Goal: Task Accomplishment & Management: Manage account settings

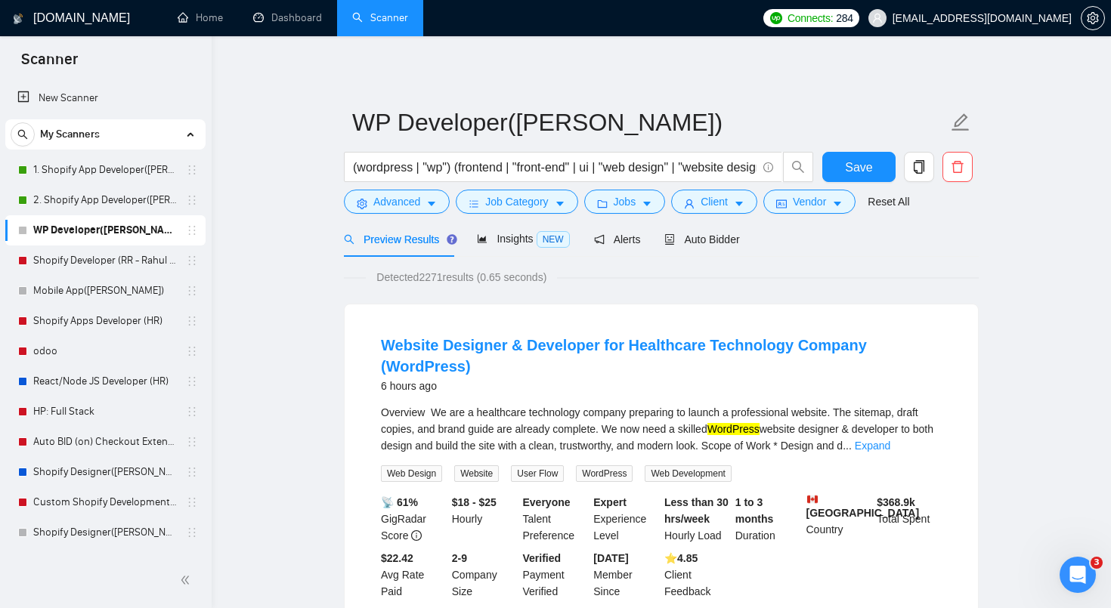
click at [90, 130] on span "My Scanners" at bounding box center [70, 134] width 60 height 30
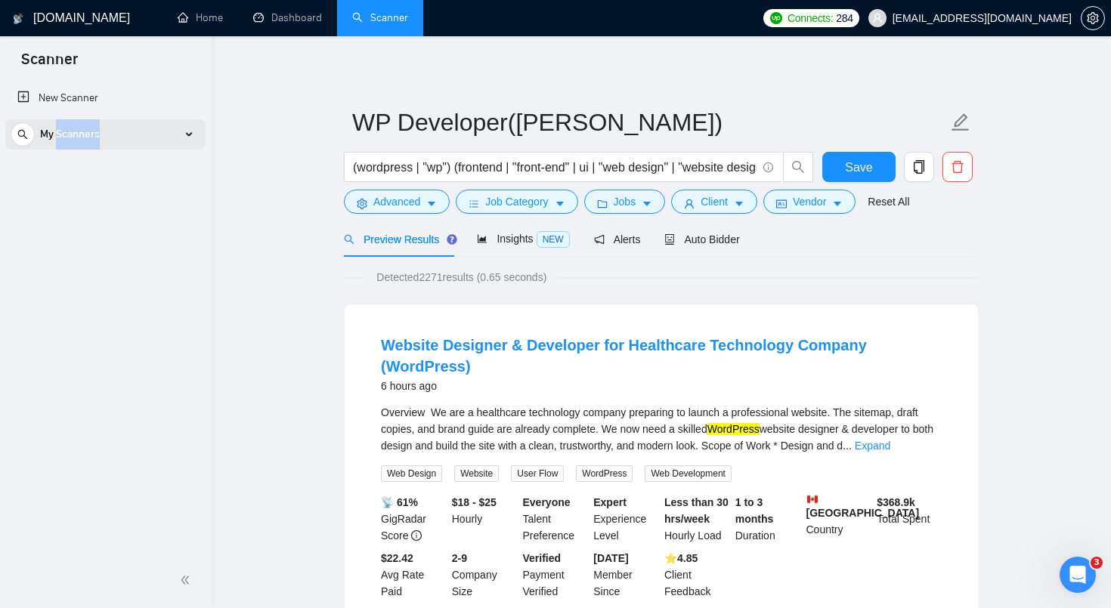
click at [90, 130] on span "My Scanners" at bounding box center [70, 134] width 60 height 30
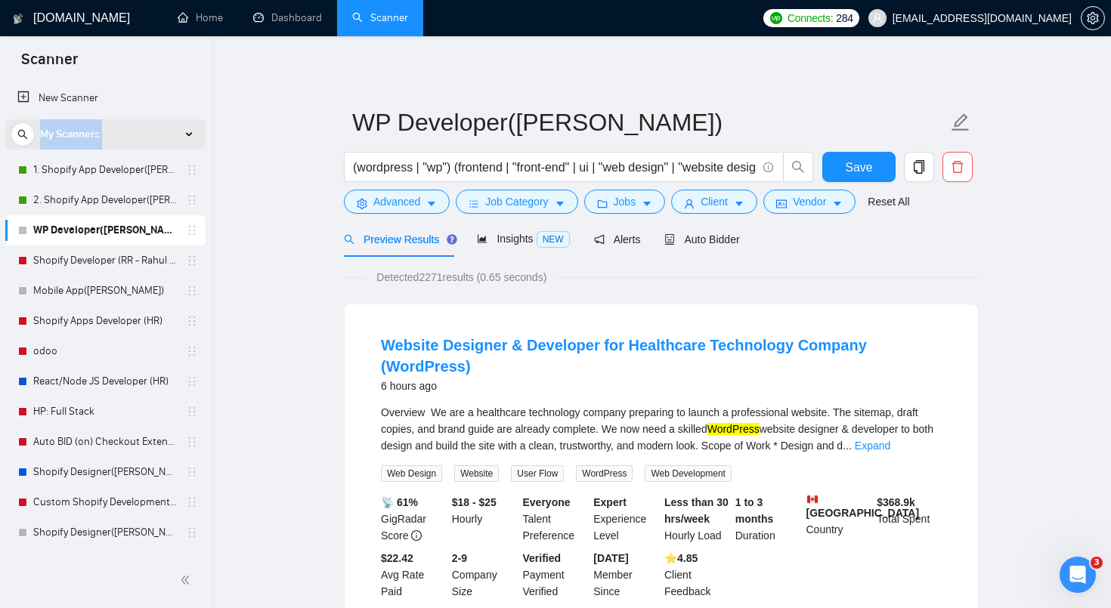
click at [90, 130] on span "My Scanners" at bounding box center [70, 134] width 60 height 30
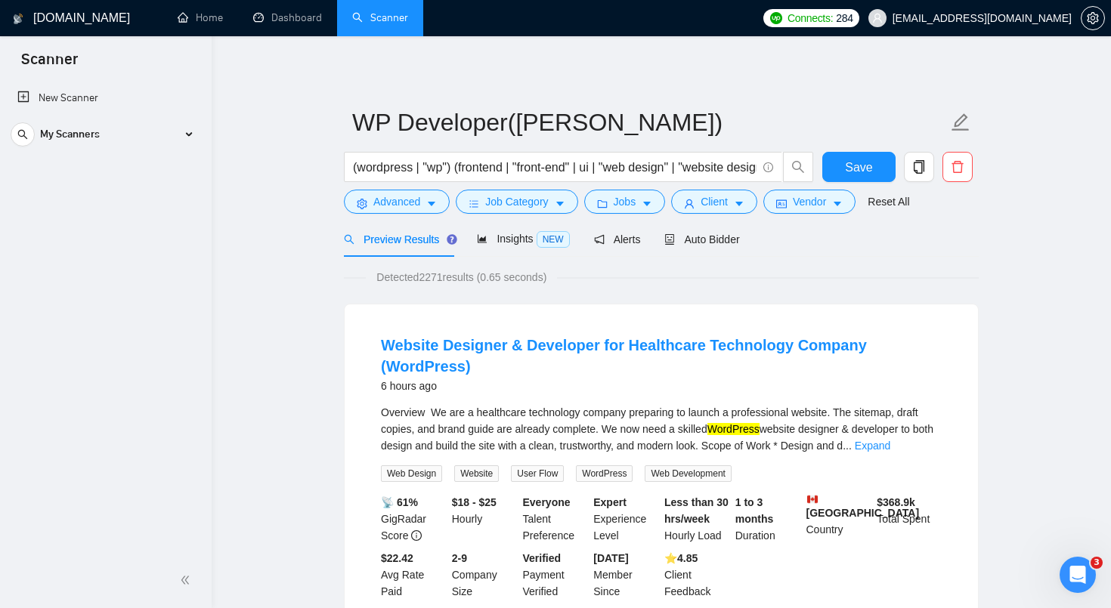
click at [390, 22] on link "Scanner" at bounding box center [380, 17] width 56 height 13
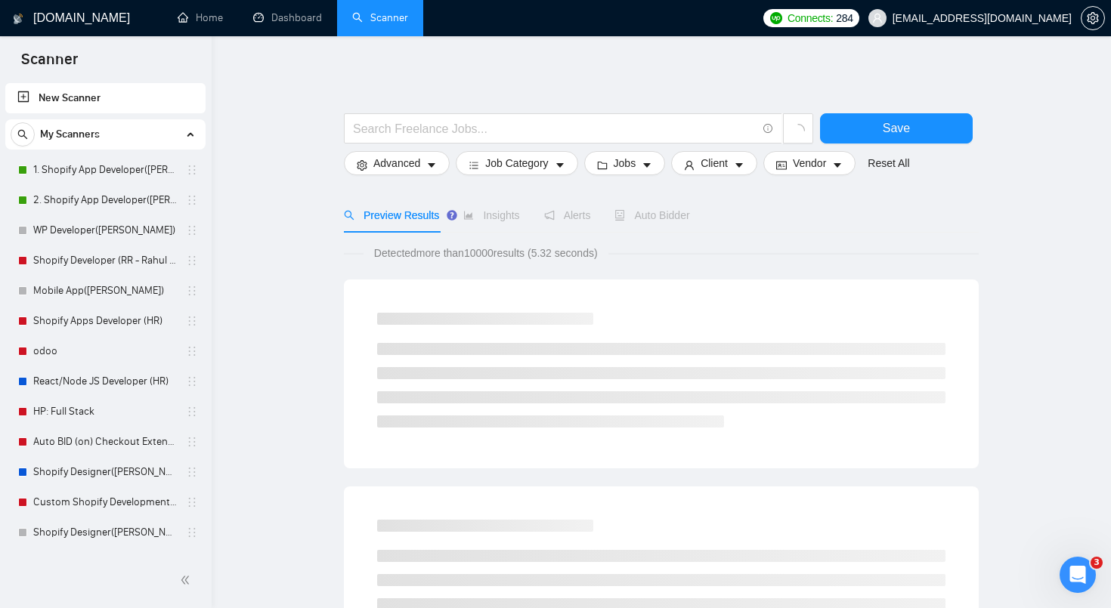
click at [98, 96] on link "New Scanner" at bounding box center [105, 98] width 176 height 30
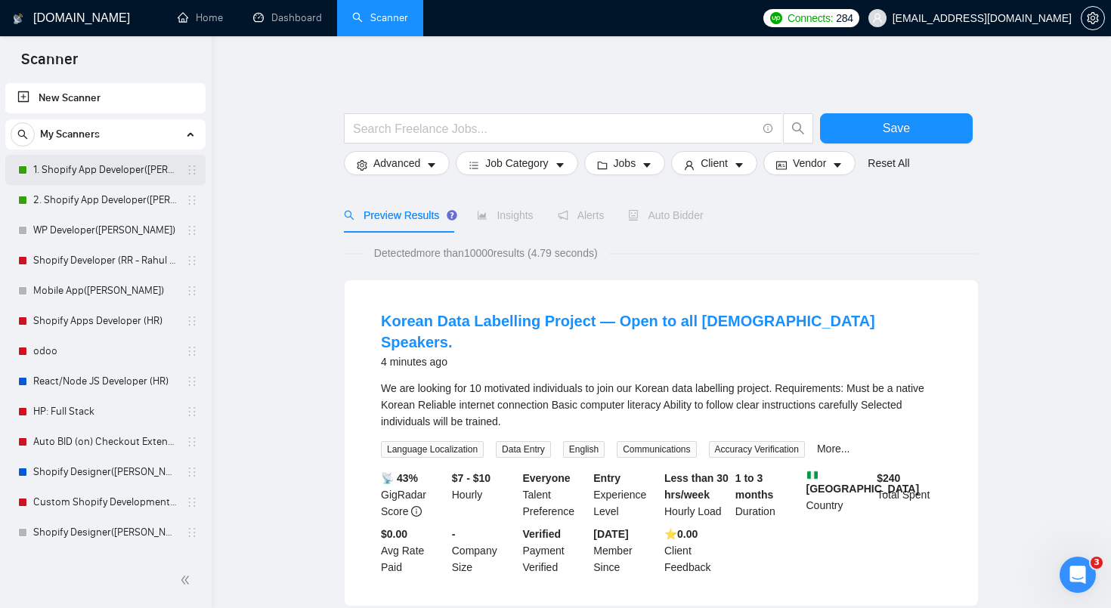
click at [128, 175] on link "1. Shopify App Developer([PERSON_NAME])" at bounding box center [105, 170] width 144 height 30
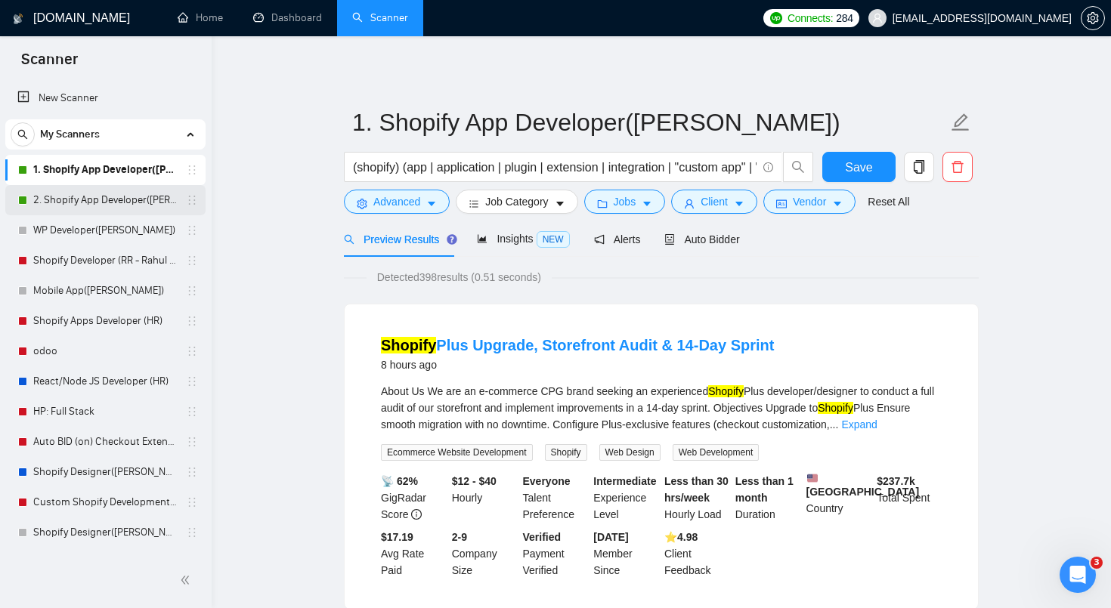
click at [144, 203] on link "2. Shopify App Developer([PERSON_NAME])" at bounding box center [105, 200] width 144 height 30
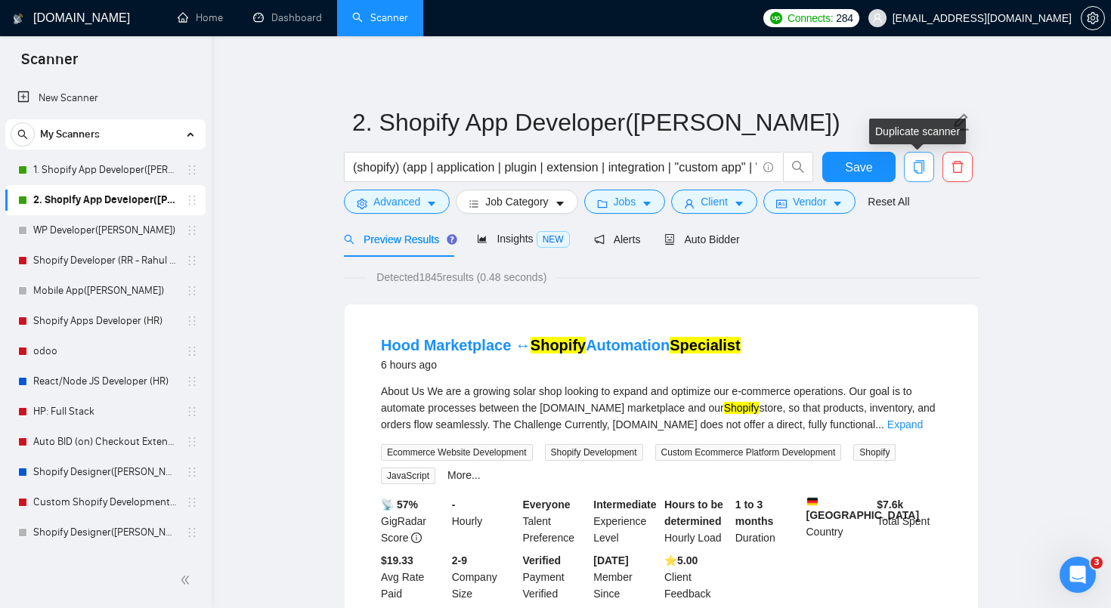
click at [913, 169] on icon "copy" at bounding box center [919, 167] width 14 height 14
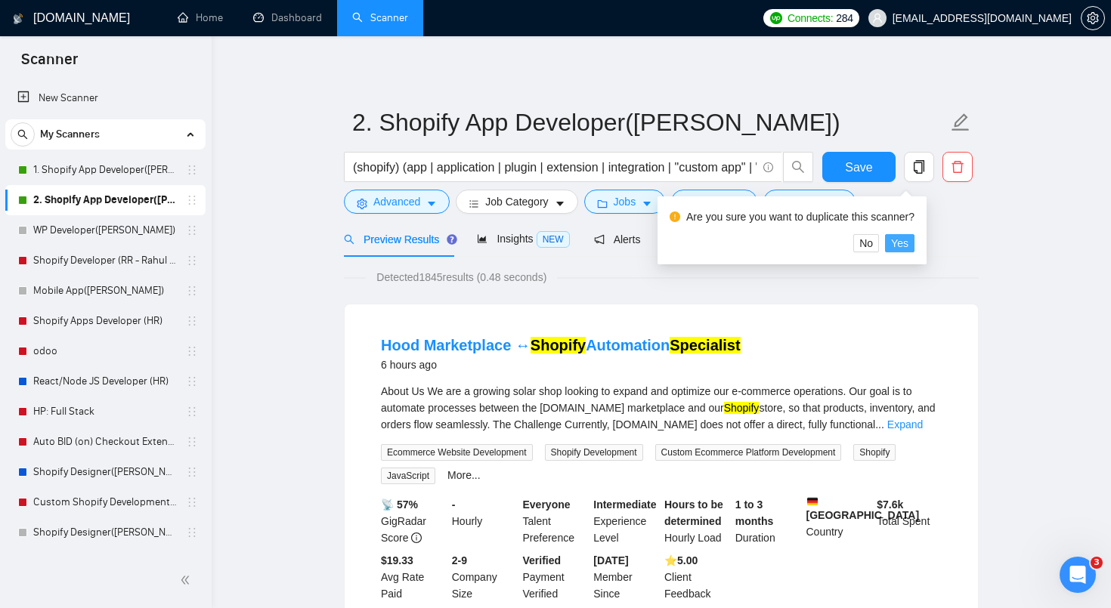
click at [907, 246] on span "Yes" at bounding box center [899, 243] width 17 height 17
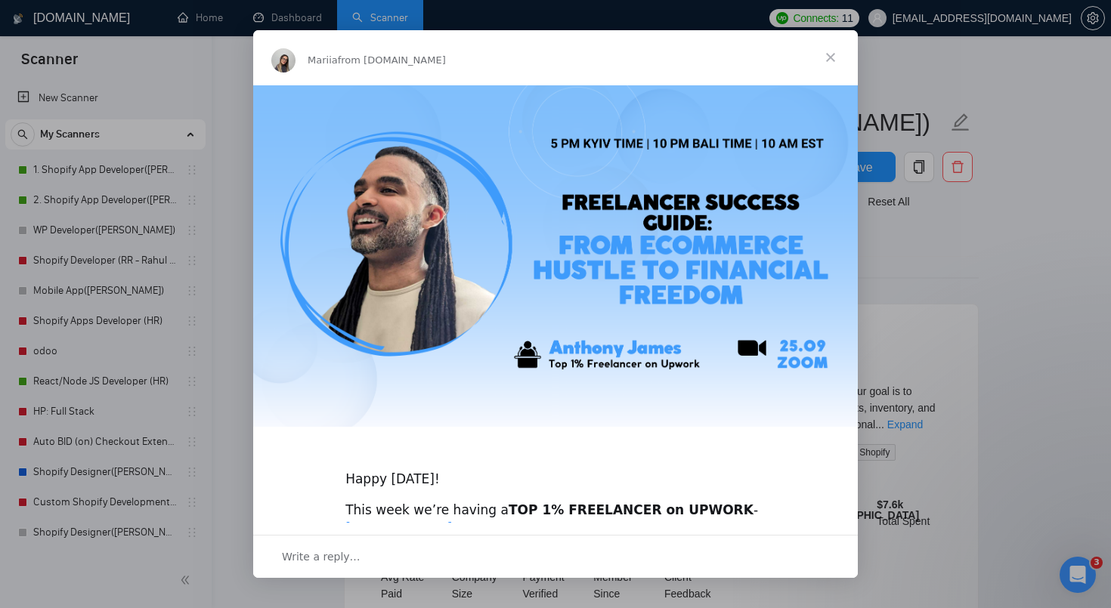
click at [829, 61] on span "Close" at bounding box center [830, 57] width 54 height 54
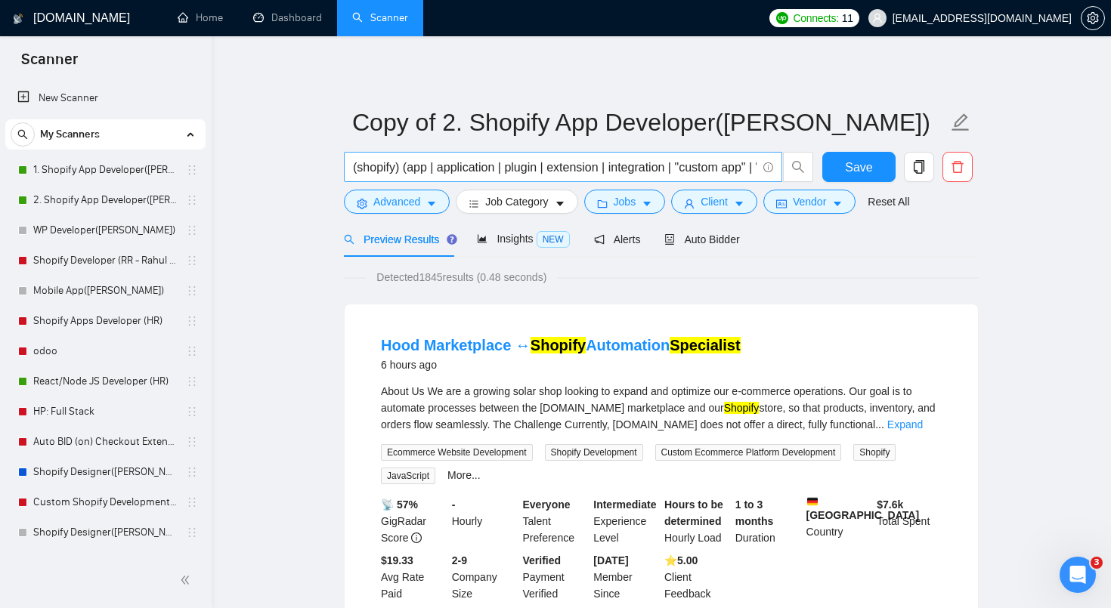
click at [639, 166] on input "(shopify) (app | application | plugin | extension | integration | "custom app" …" at bounding box center [554, 167] width 403 height 19
paste input ""custom app" | "private app" | app | application | plugin | extension | integra…"
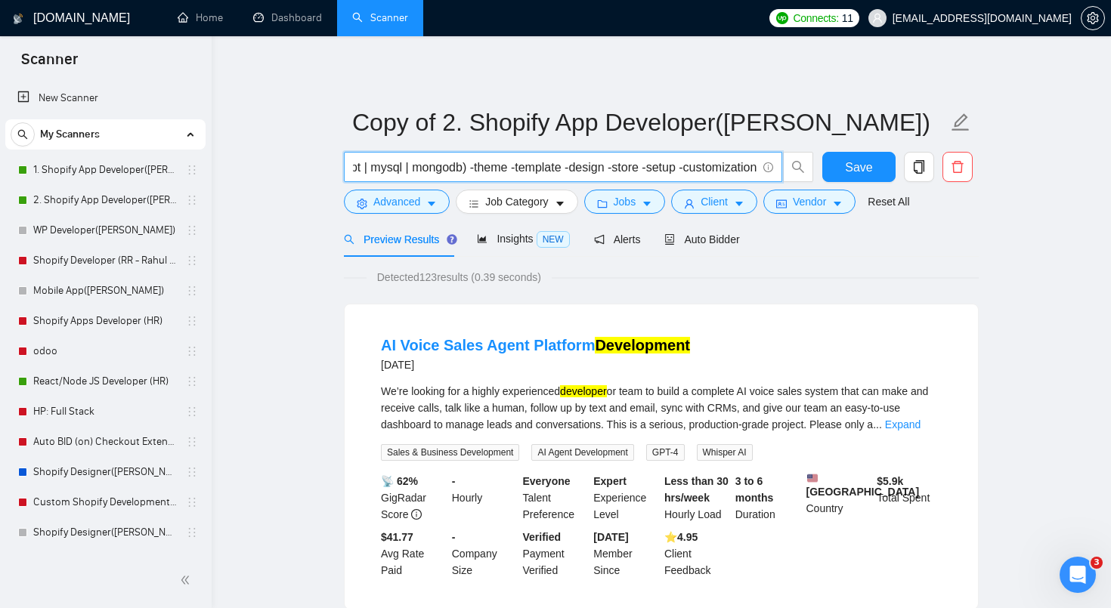
click at [780, 274] on div "Detected 123 results (0.39 seconds)" at bounding box center [661, 277] width 635 height 17
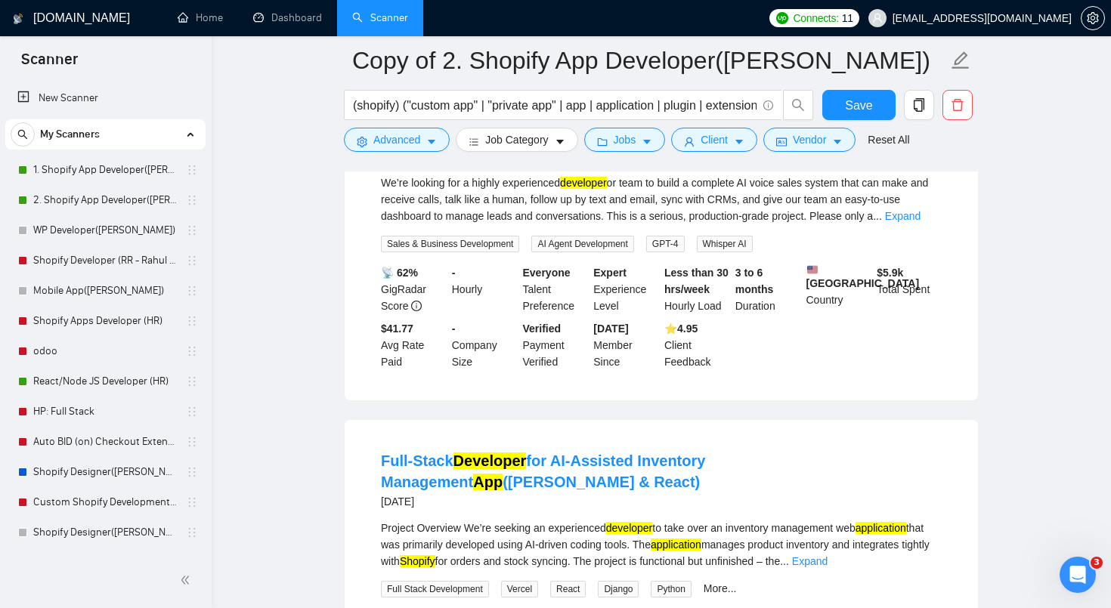
scroll to position [205, 0]
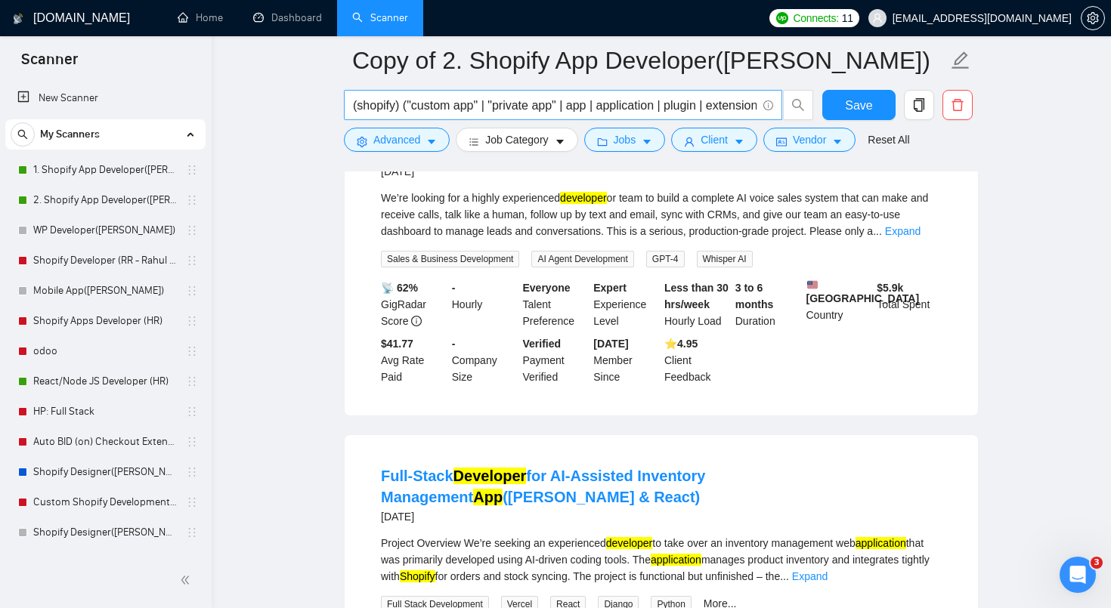
click at [405, 105] on input "(shopify) ("custom app" | "private app" | app | application | plugin | extensio…" at bounding box center [554, 105] width 403 height 19
paste input "app | application | "custom app" | "private app" | plugin | extension | integra…"
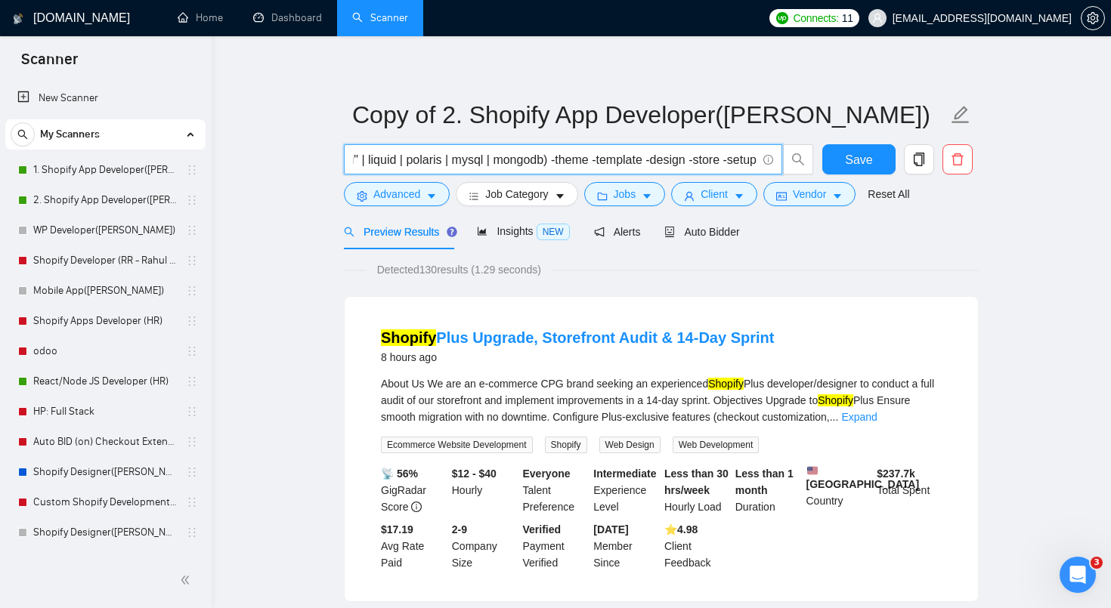
scroll to position [0, 0]
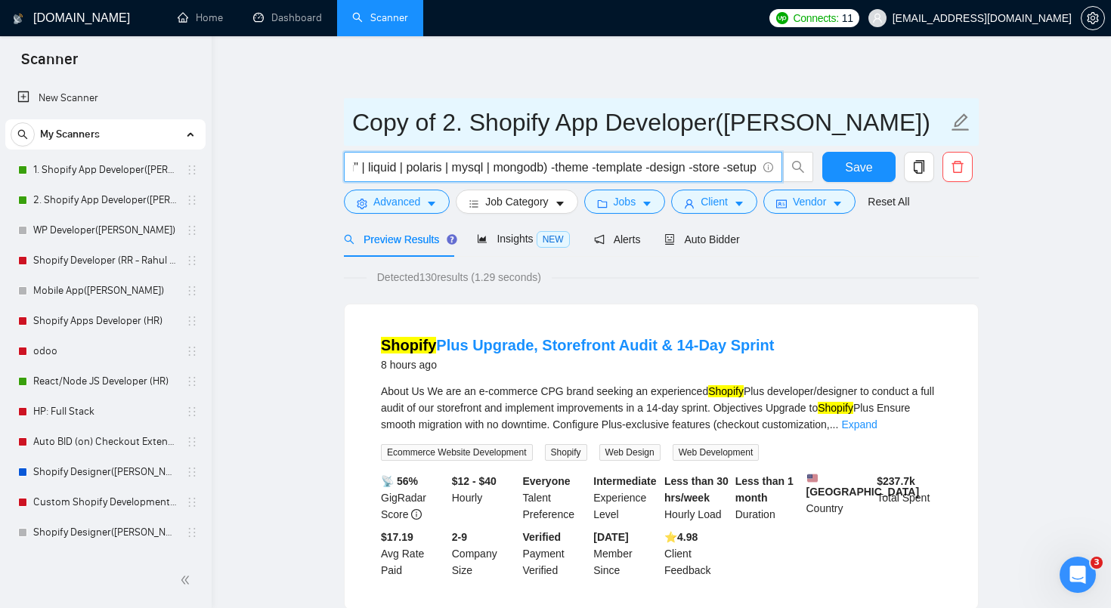
type input "(shopify) (app | application | "custom app" | "private app" | plugin | extensio…"
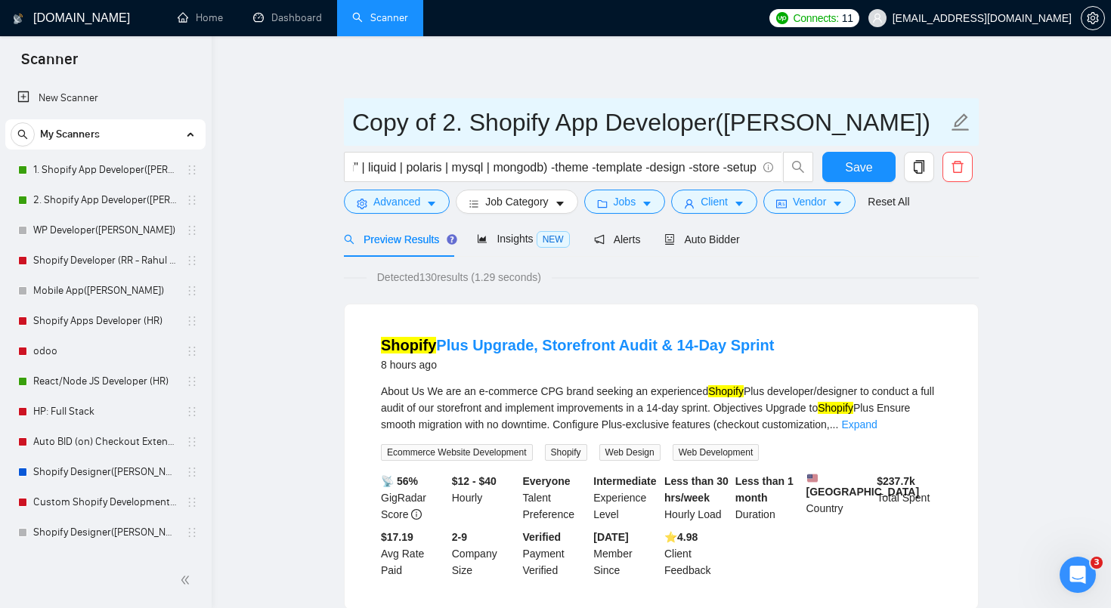
click at [748, 131] on input "Copy of 2. Shopify App Developer([PERSON_NAME])" at bounding box center [649, 122] width 595 height 38
click at [739, 126] on input "Copy of 2. Shopify App Developer([PERSON_NAME])" at bounding box center [649, 122] width 595 height 38
click at [847, 123] on input "Copy of 2. Shopify App Developer([PERSON_NAME][GEOGRAPHIC_DATA])" at bounding box center [649, 122] width 595 height 38
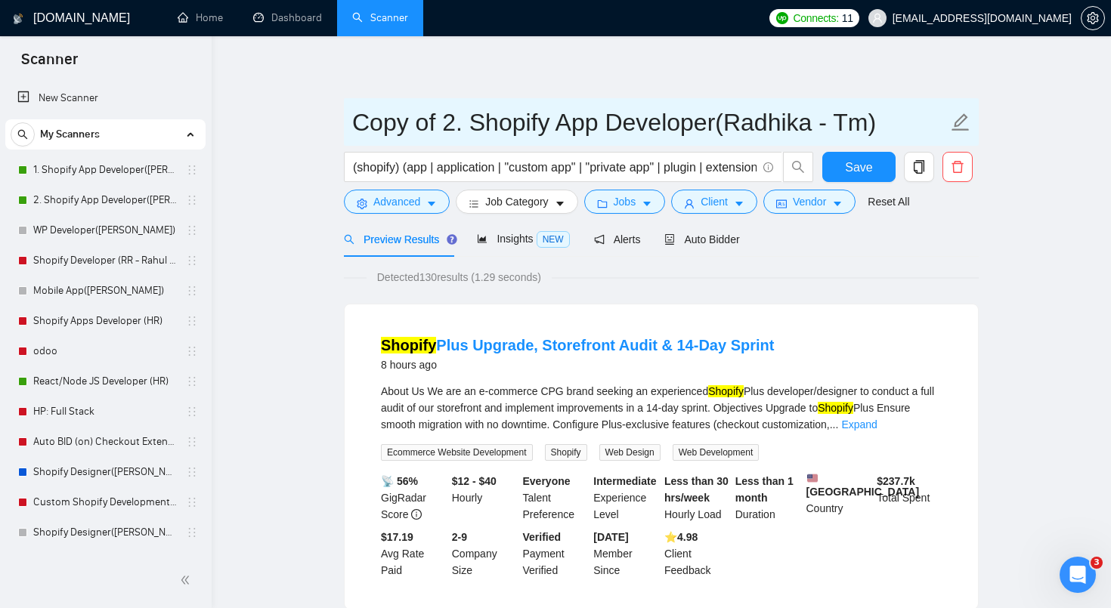
click at [847, 123] on input "Copy of 2. Shopify App Developer(Radhika - Tm)" at bounding box center [649, 122] width 595 height 38
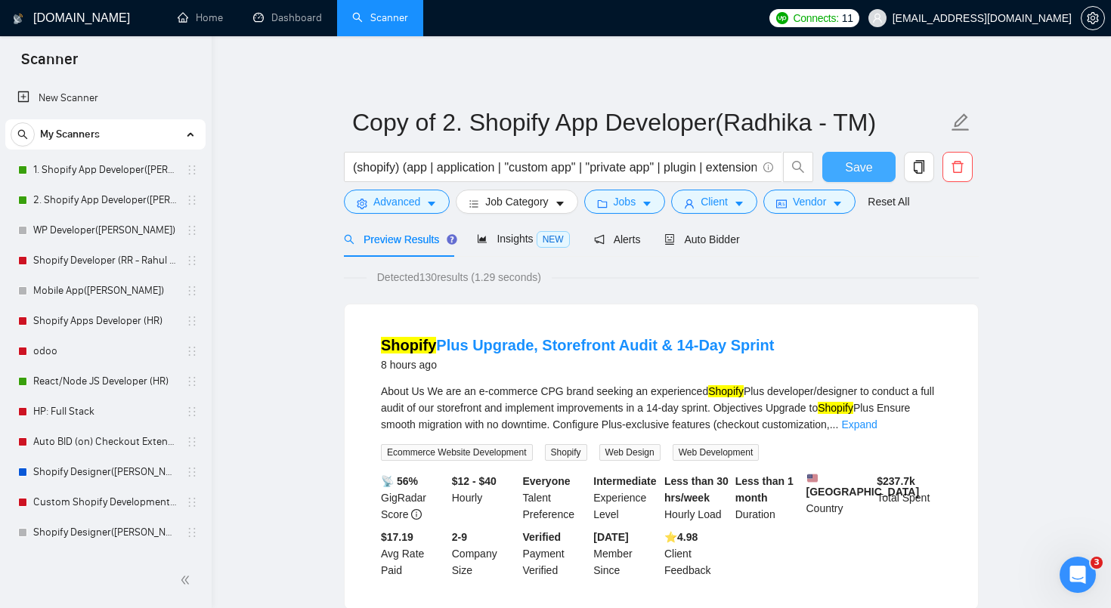
click at [836, 169] on button "Save" at bounding box center [858, 167] width 73 height 30
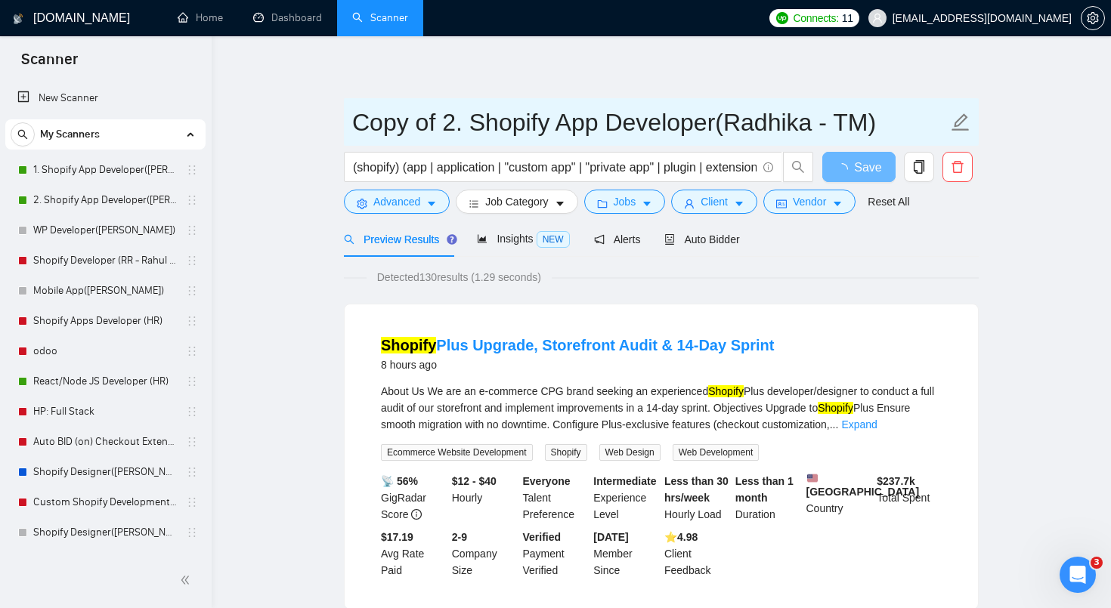
click at [656, 129] on input "Copy of 2. Shopify App Developer(Radhika - TM)" at bounding box center [649, 122] width 595 height 38
drag, startPoint x: 463, startPoint y: 125, endPoint x: 342, endPoint y: 125, distance: 120.9
click at [440, 118] on input "Copy of 2. Shopify App Developer(Radhika - TM)" at bounding box center [649, 122] width 595 height 38
drag, startPoint x: 449, startPoint y: 121, endPoint x: 308, endPoint y: 116, distance: 141.3
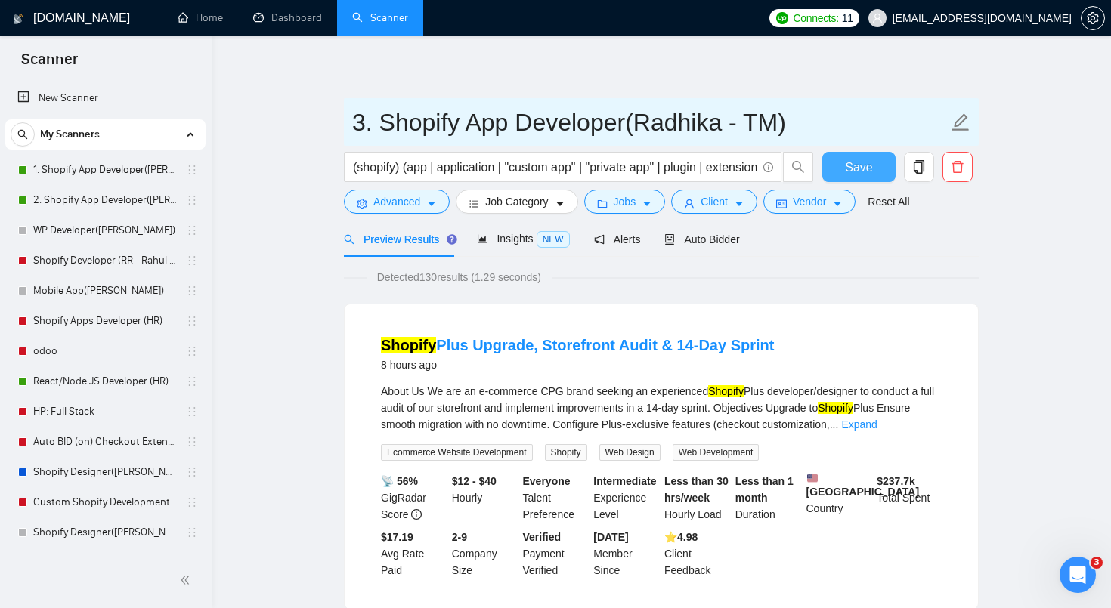
type input "3. Shopify App Developer(Radhika - TM)"
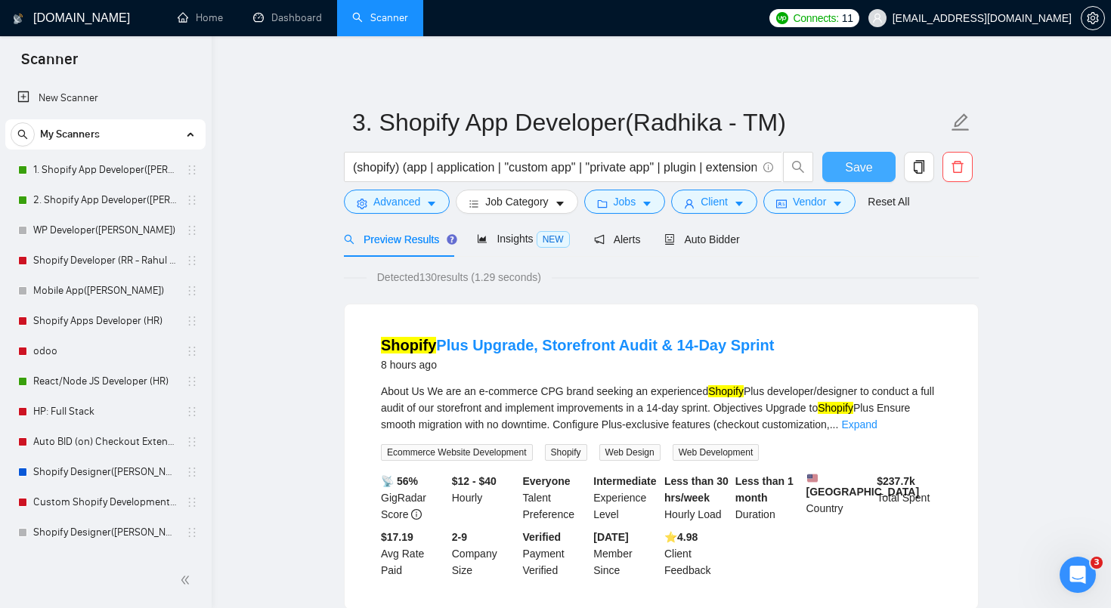
click at [861, 167] on span "Save" at bounding box center [858, 167] width 27 height 19
click at [688, 246] on div "Auto Bidder" at bounding box center [701, 239] width 75 height 17
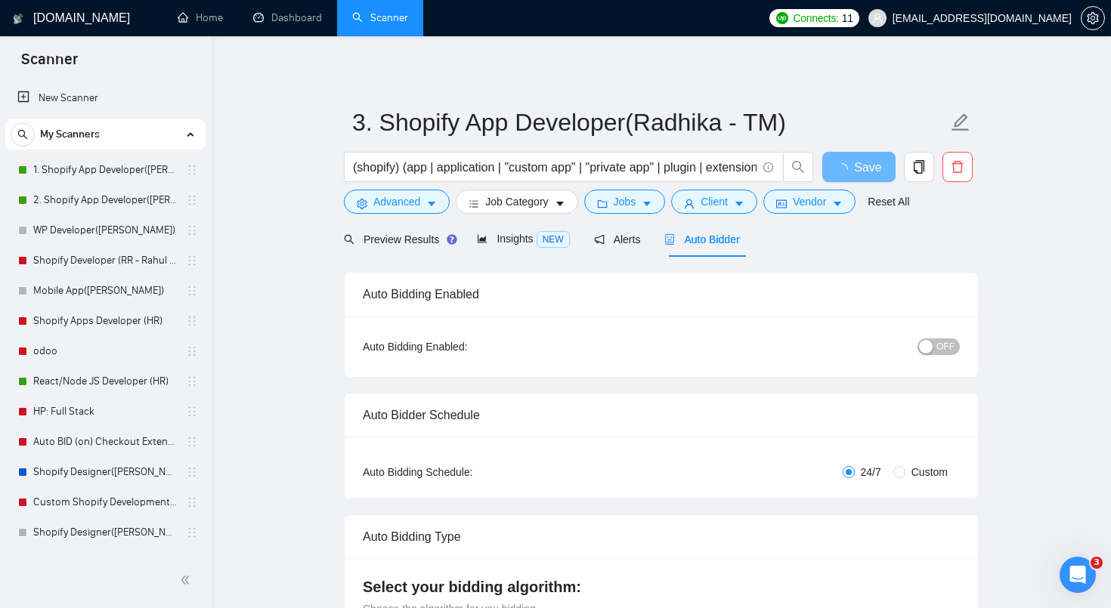
radio input "false"
radio input "true"
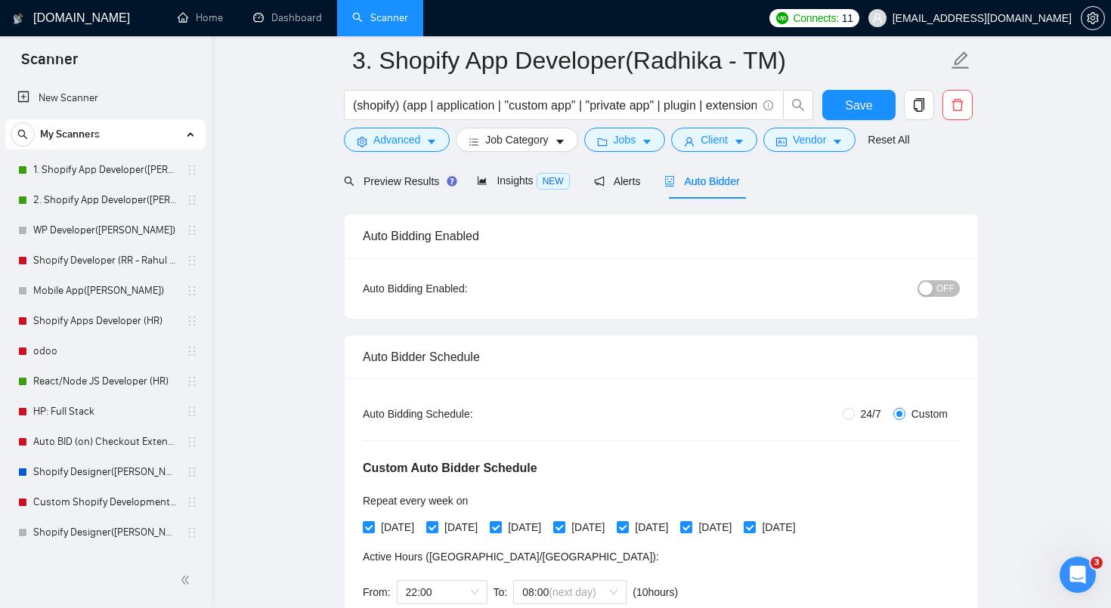
scroll to position [50, 0]
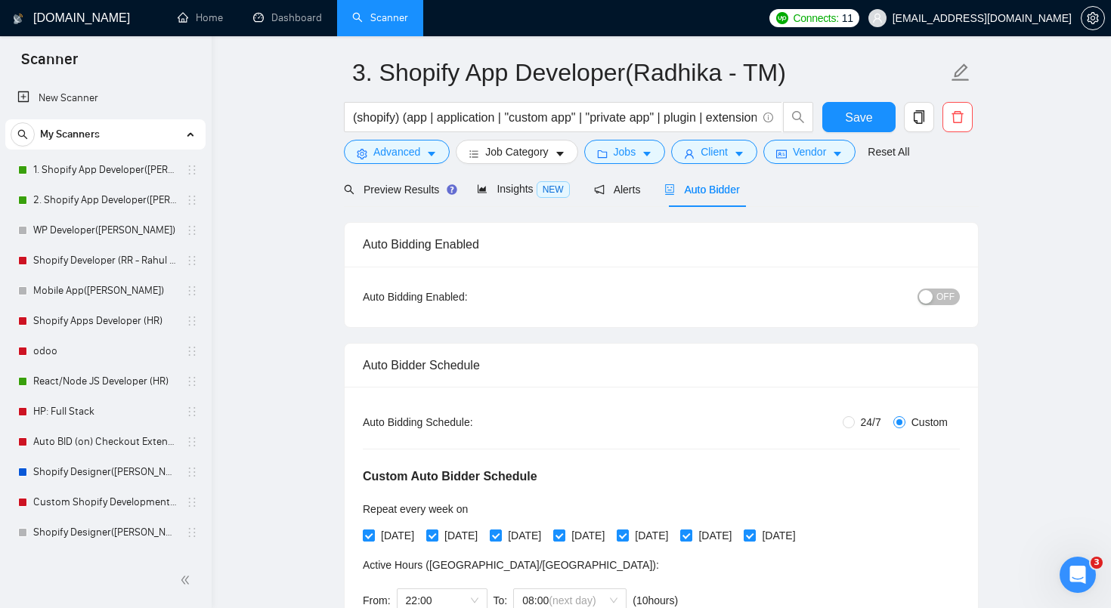
click at [952, 296] on span "OFF" at bounding box center [945, 297] width 18 height 17
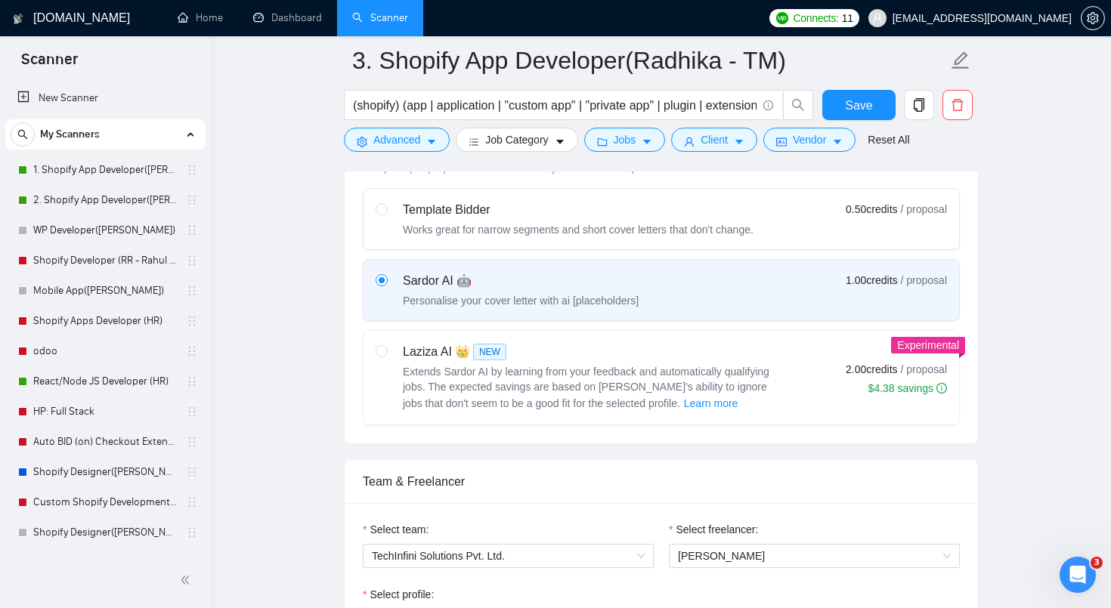
scroll to position [914, 0]
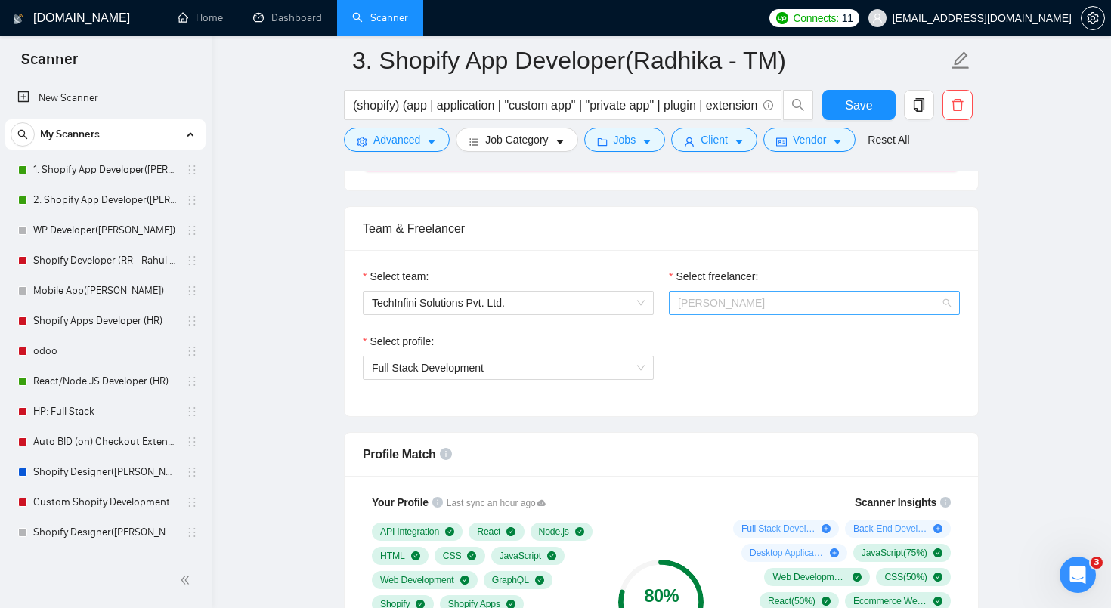
click at [718, 305] on span "[PERSON_NAME]" at bounding box center [721, 303] width 87 height 12
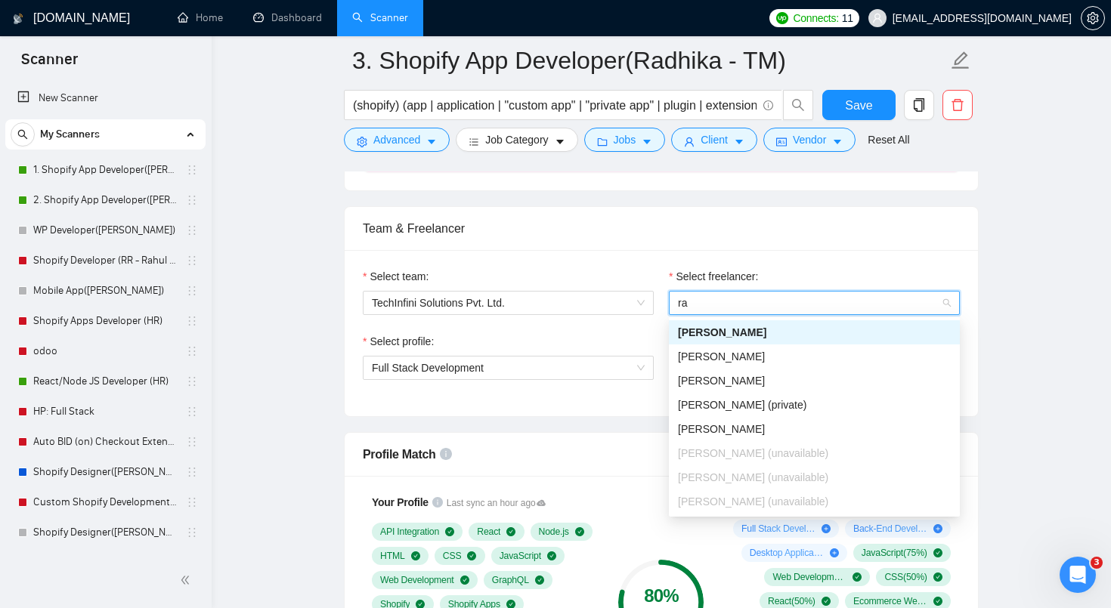
scroll to position [109, 0]
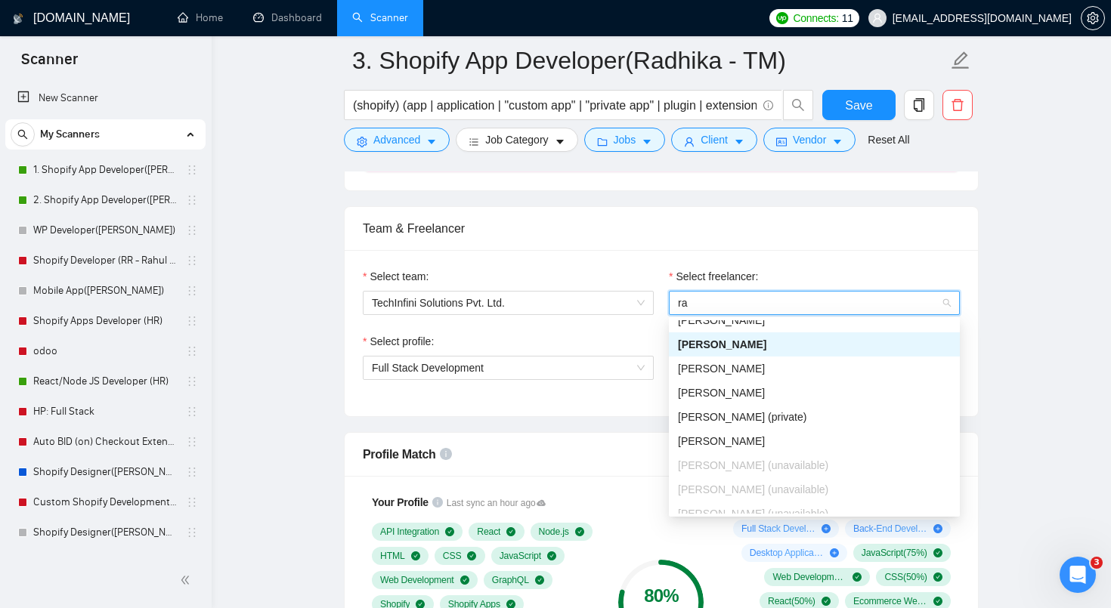
type input "rad"
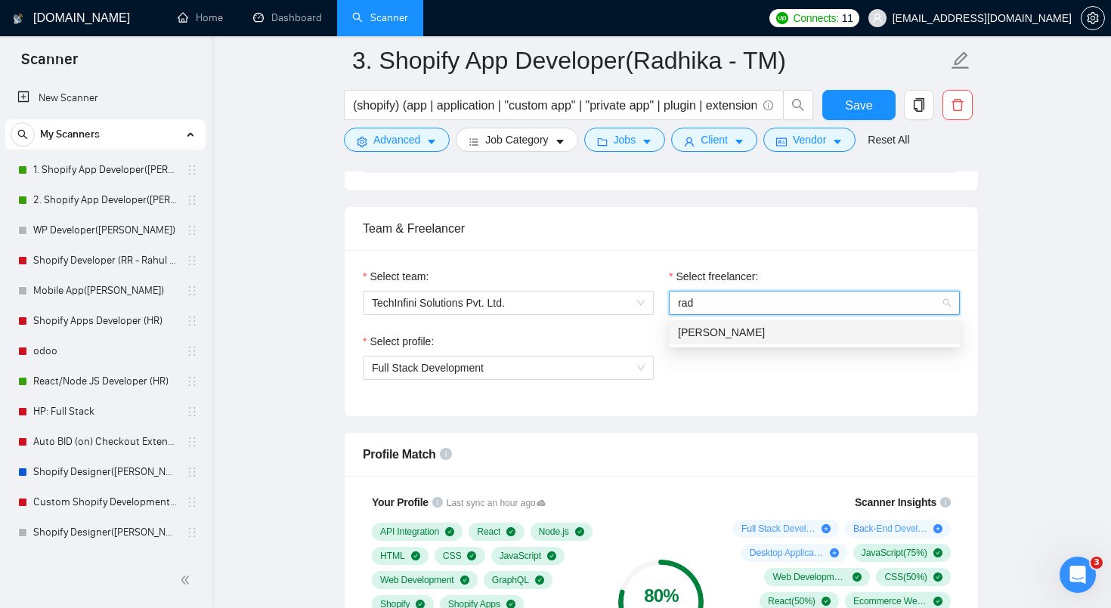
scroll to position [0, 0]
click at [731, 330] on span "[PERSON_NAME]" at bounding box center [721, 332] width 87 height 12
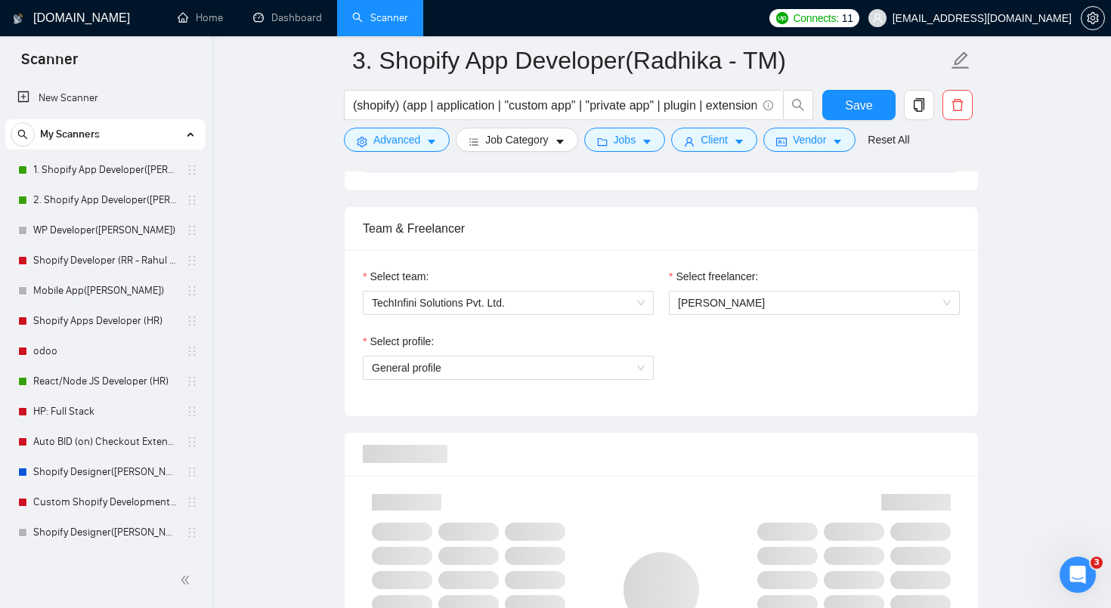
click at [744, 357] on div "Select profile: General profile" at bounding box center [661, 365] width 612 height 65
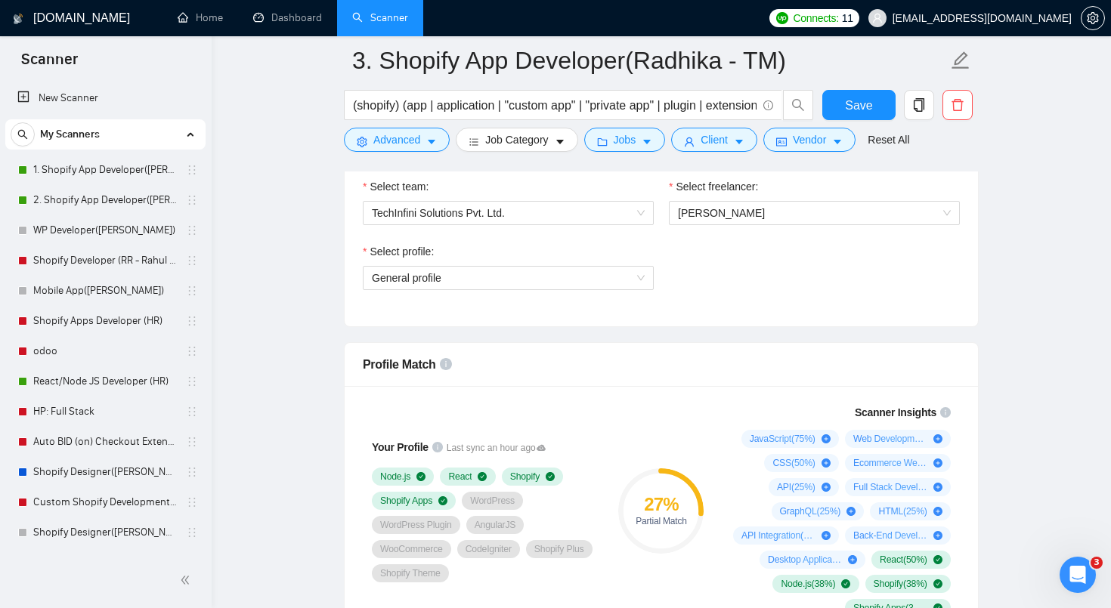
scroll to position [1044, 0]
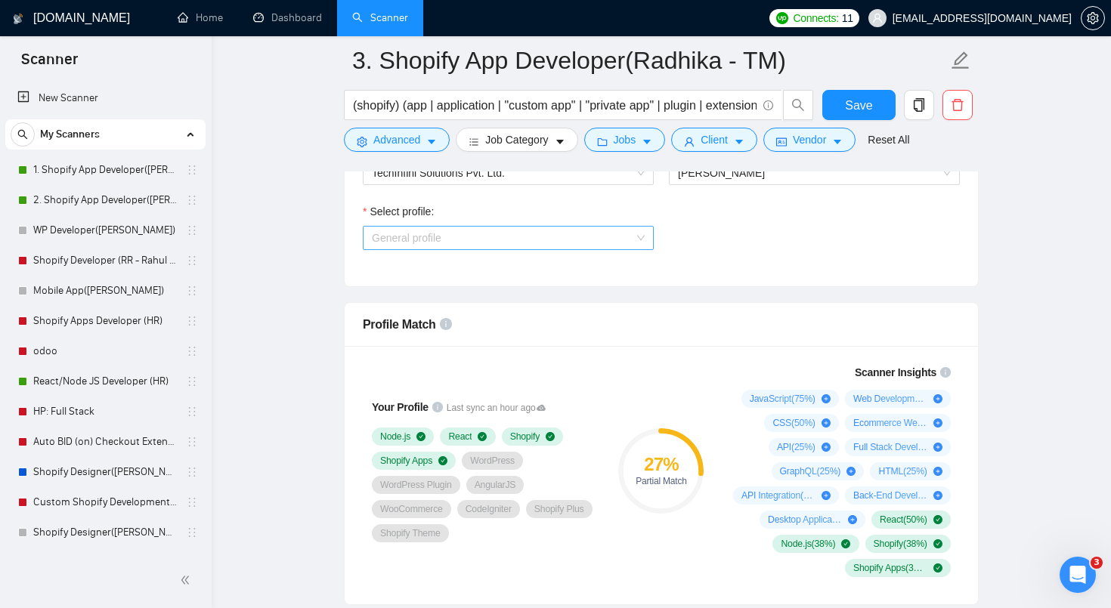
click at [547, 241] on span "General profile" at bounding box center [508, 238] width 273 height 23
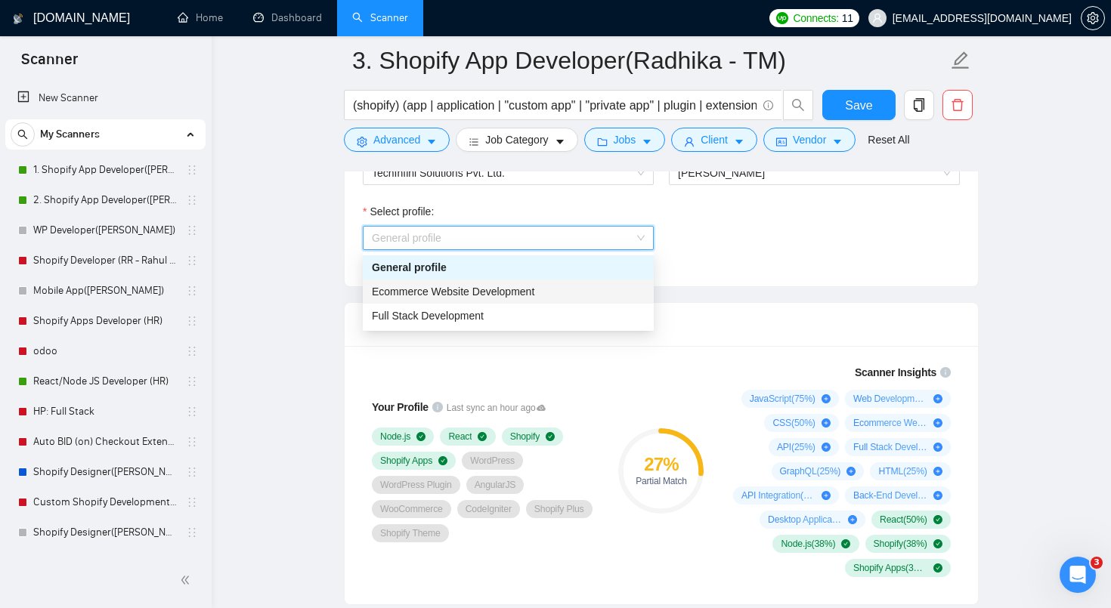
click at [530, 288] on span "Ecommerce Website Development" at bounding box center [453, 292] width 162 height 12
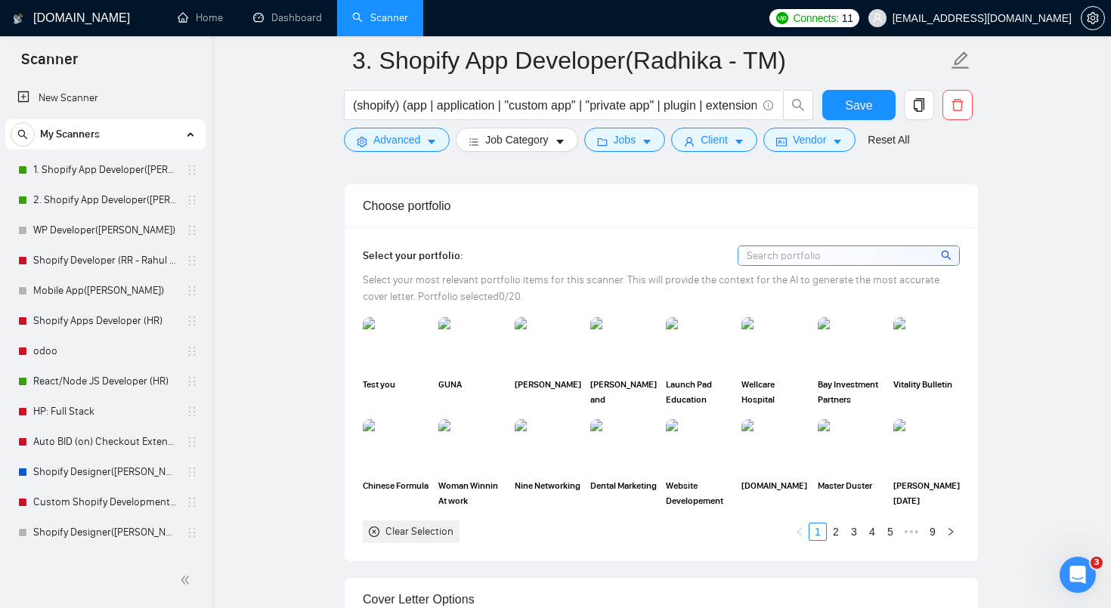
scroll to position [1488, 0]
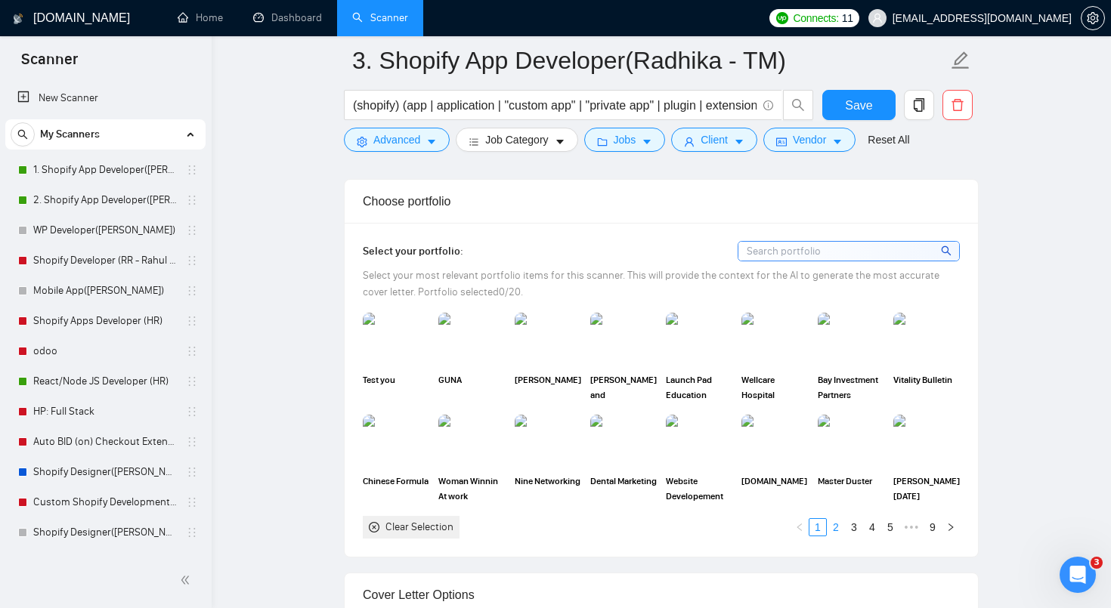
click at [833, 528] on link "2" at bounding box center [835, 527] width 17 height 17
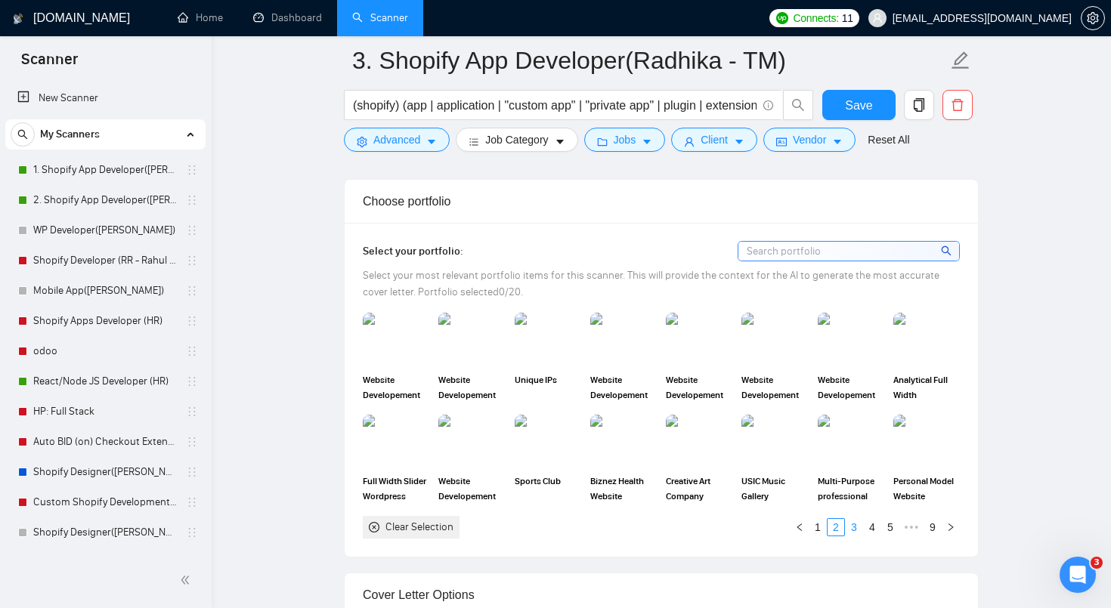
click at [856, 528] on link "3" at bounding box center [853, 527] width 17 height 17
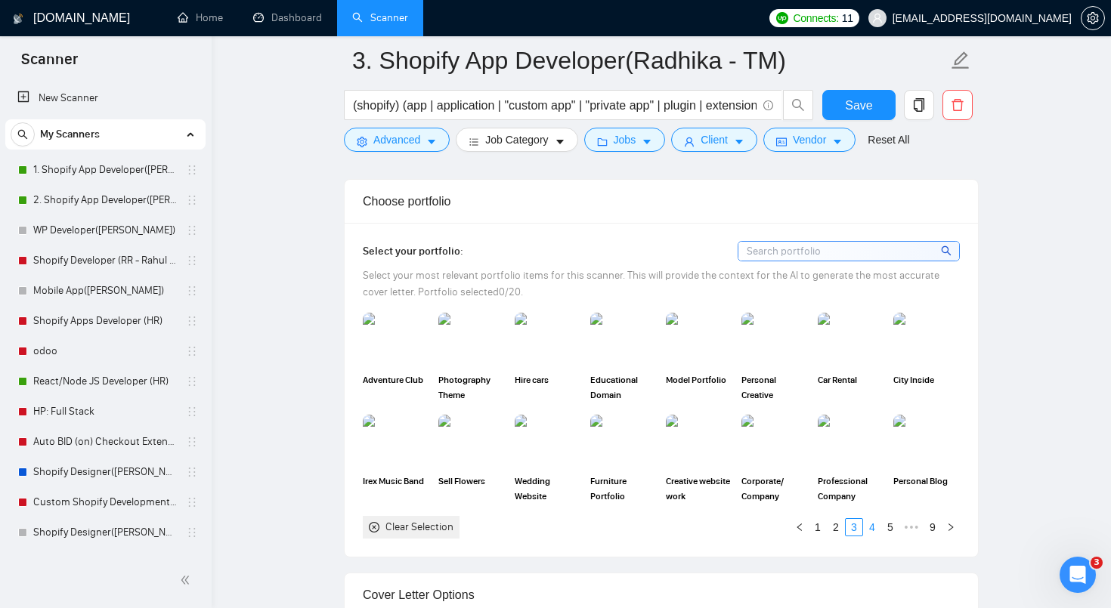
click at [868, 525] on link "4" at bounding box center [871, 527] width 17 height 17
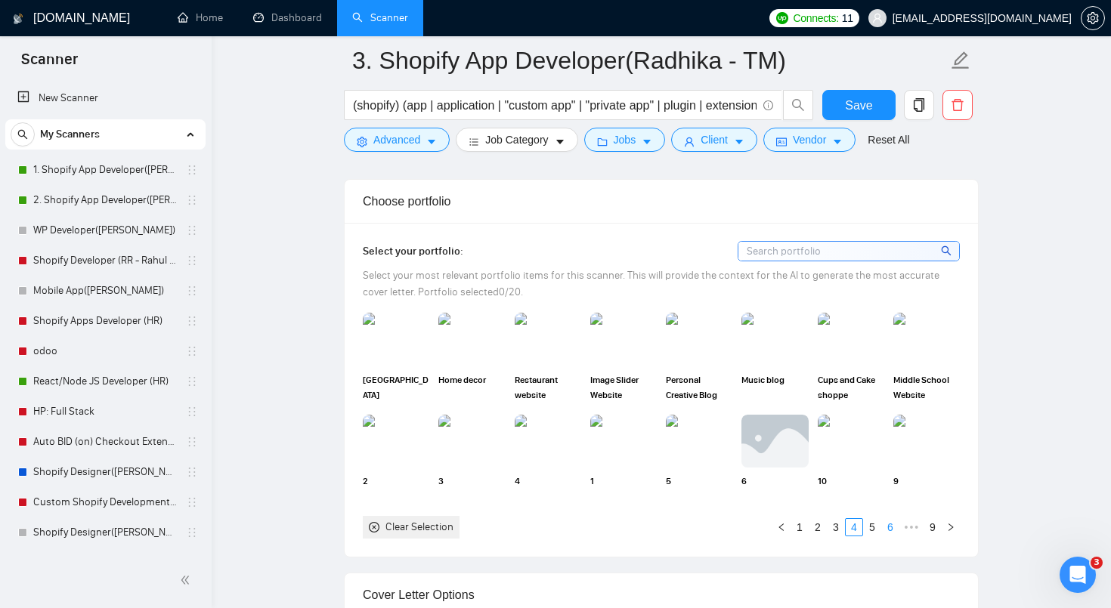
click at [891, 527] on link "6" at bounding box center [890, 527] width 17 height 17
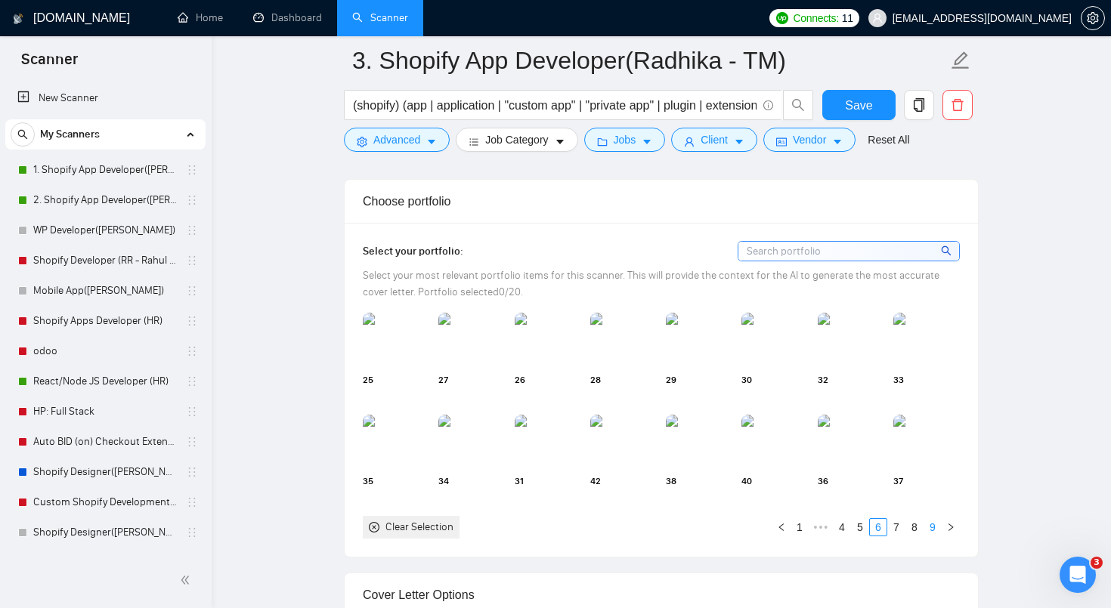
click at [935, 529] on link "9" at bounding box center [932, 527] width 17 height 17
click at [917, 527] on link "8" at bounding box center [914, 527] width 17 height 17
click at [812, 523] on link "1" at bounding box center [817, 527] width 17 height 17
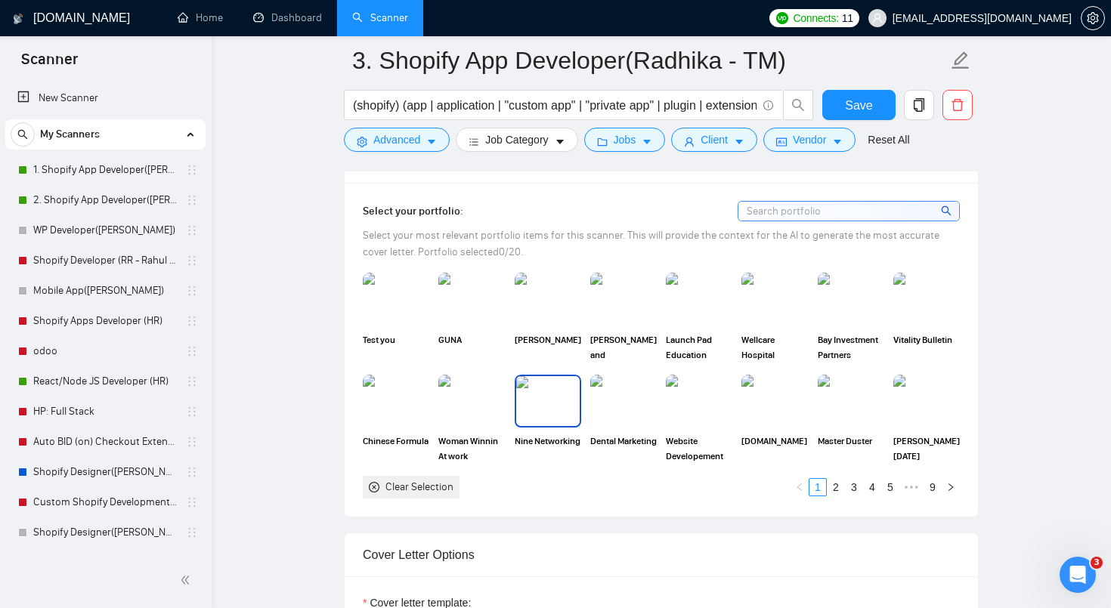
scroll to position [1537, 0]
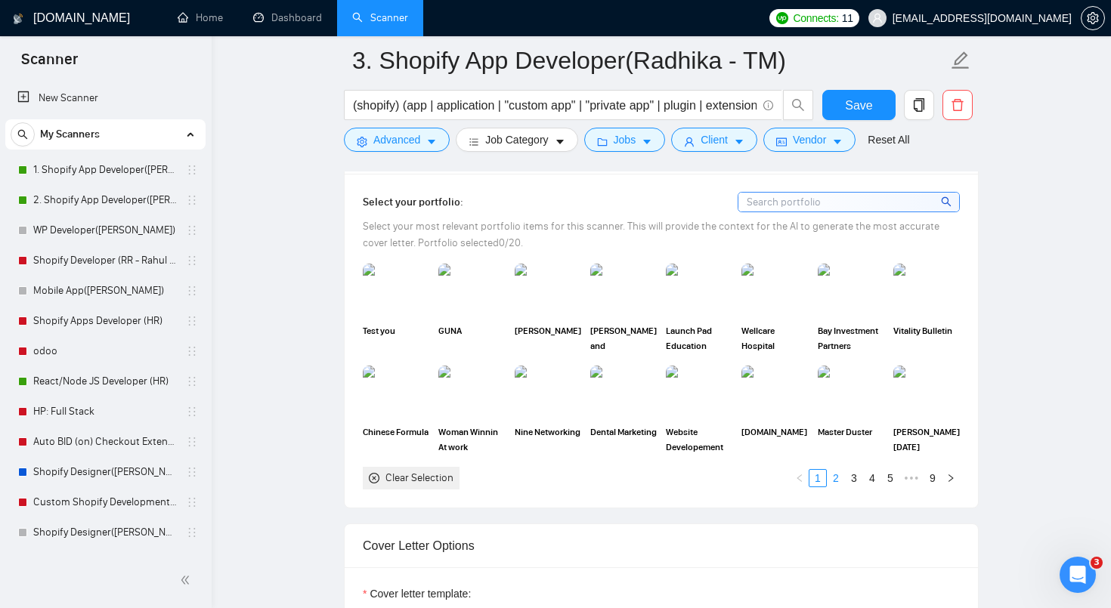
click at [830, 473] on link "2" at bounding box center [835, 478] width 17 height 17
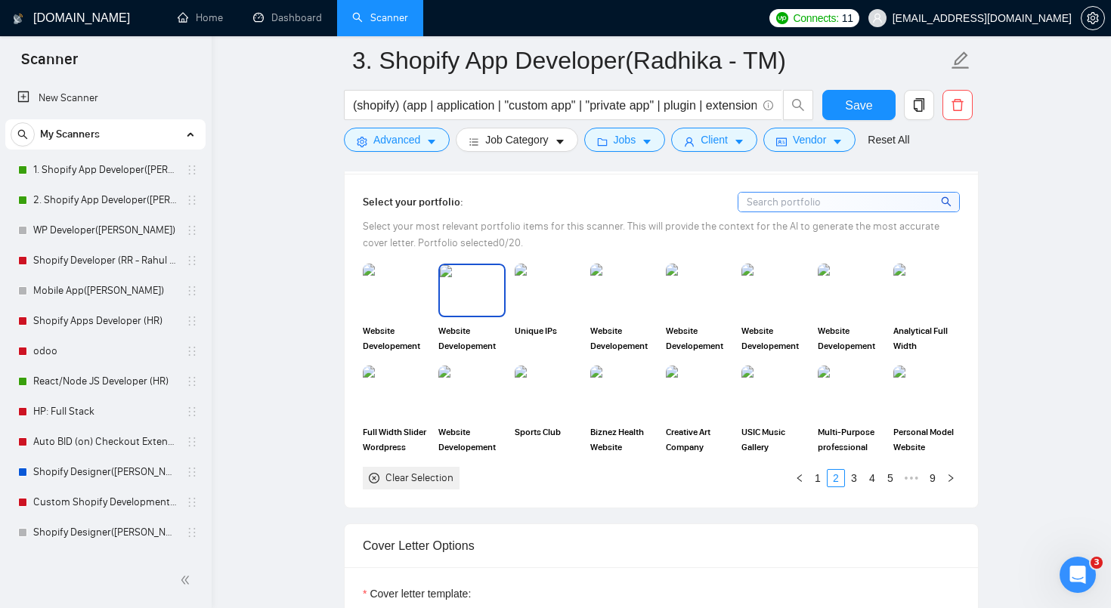
click at [469, 300] on img at bounding box center [471, 290] width 63 height 50
click at [469, 300] on rect at bounding box center [472, 290] width 24 height 24
click at [819, 483] on link "1" at bounding box center [817, 478] width 17 height 17
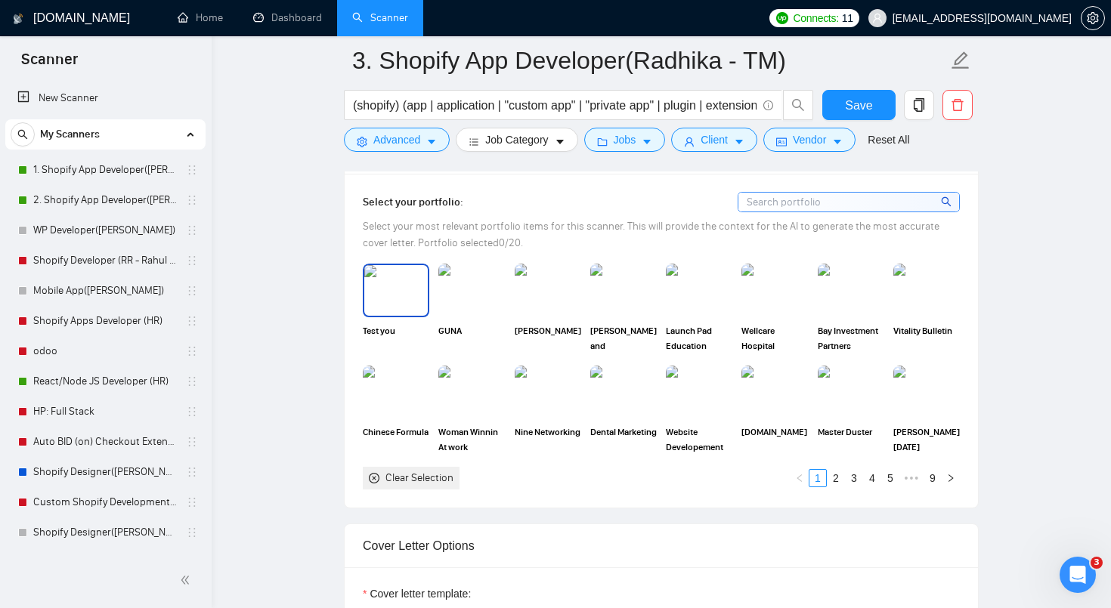
click at [389, 311] on img at bounding box center [395, 290] width 63 height 50
click at [456, 307] on img at bounding box center [471, 290] width 63 height 50
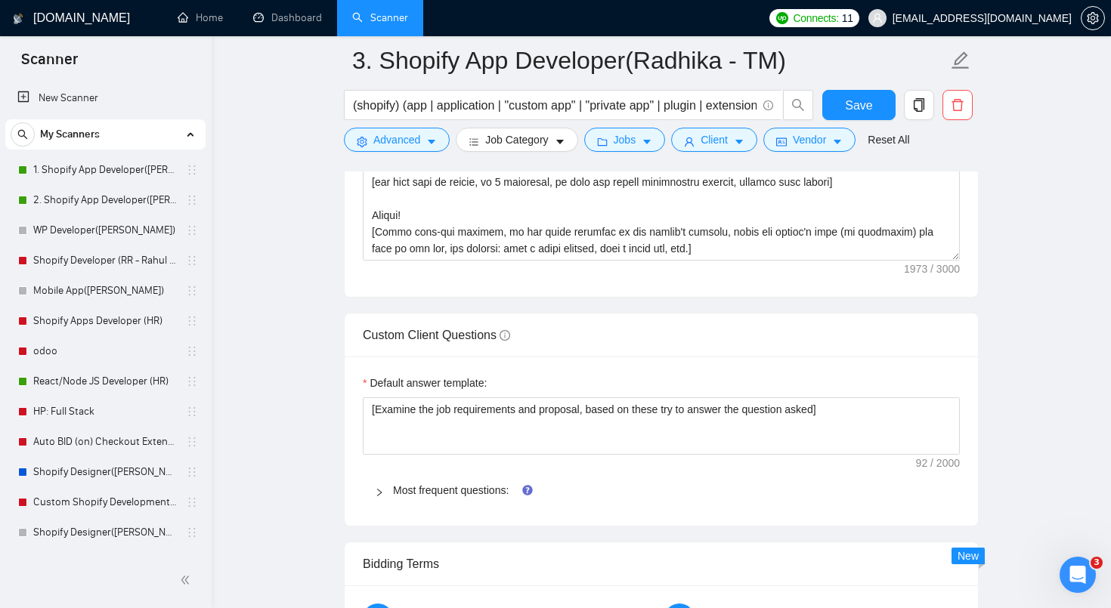
scroll to position [2230, 0]
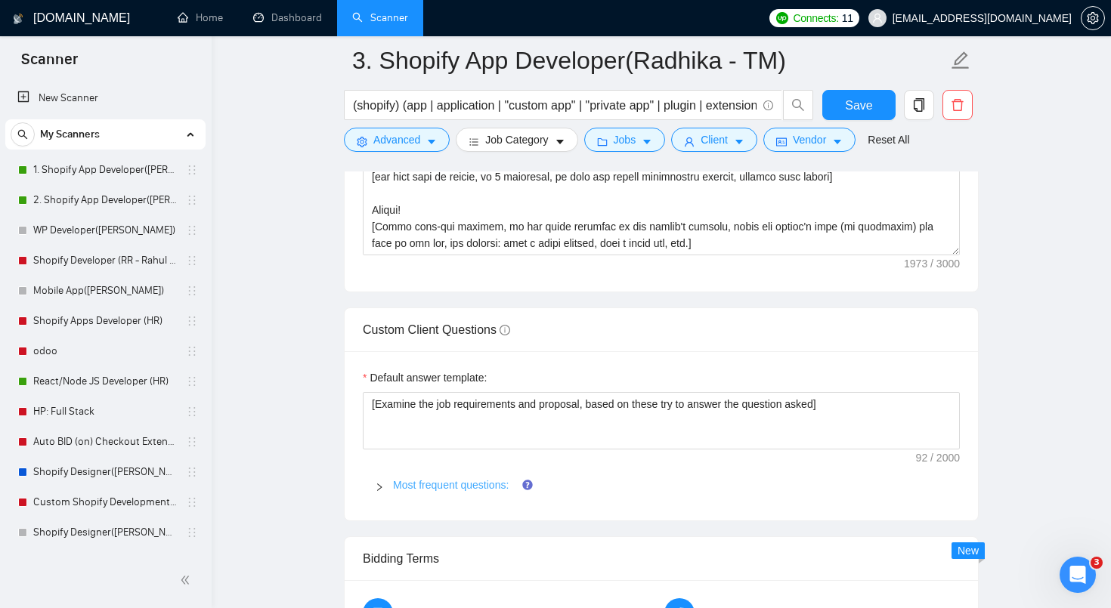
click at [491, 485] on link "Most frequent questions:" at bounding box center [451, 485] width 116 height 12
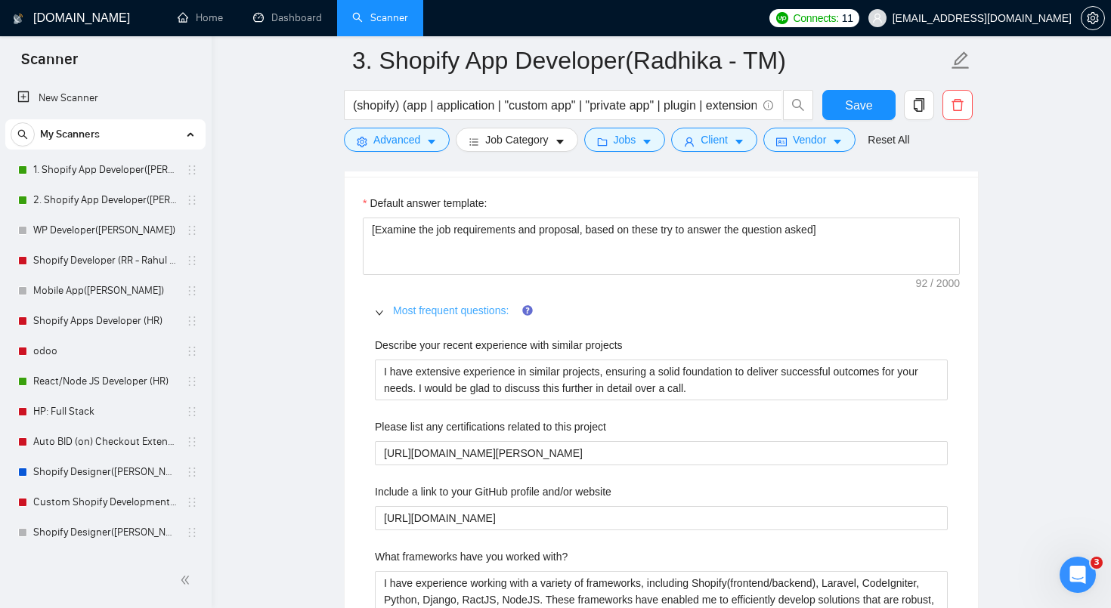
scroll to position [2371, 0]
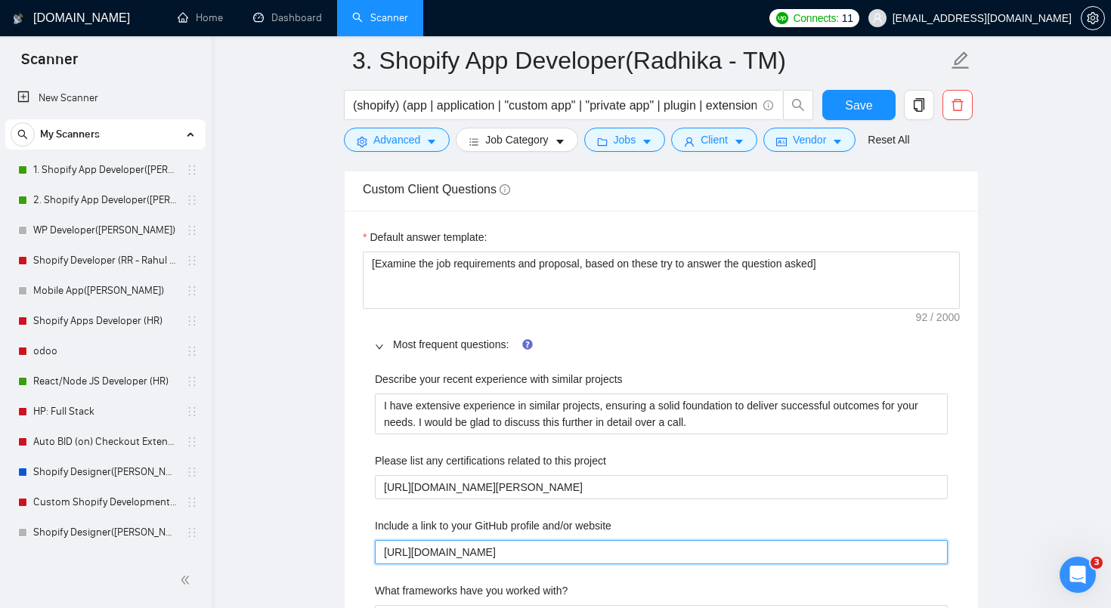
click at [482, 554] on website "[URL][DOMAIN_NAME]" at bounding box center [661, 552] width 573 height 24
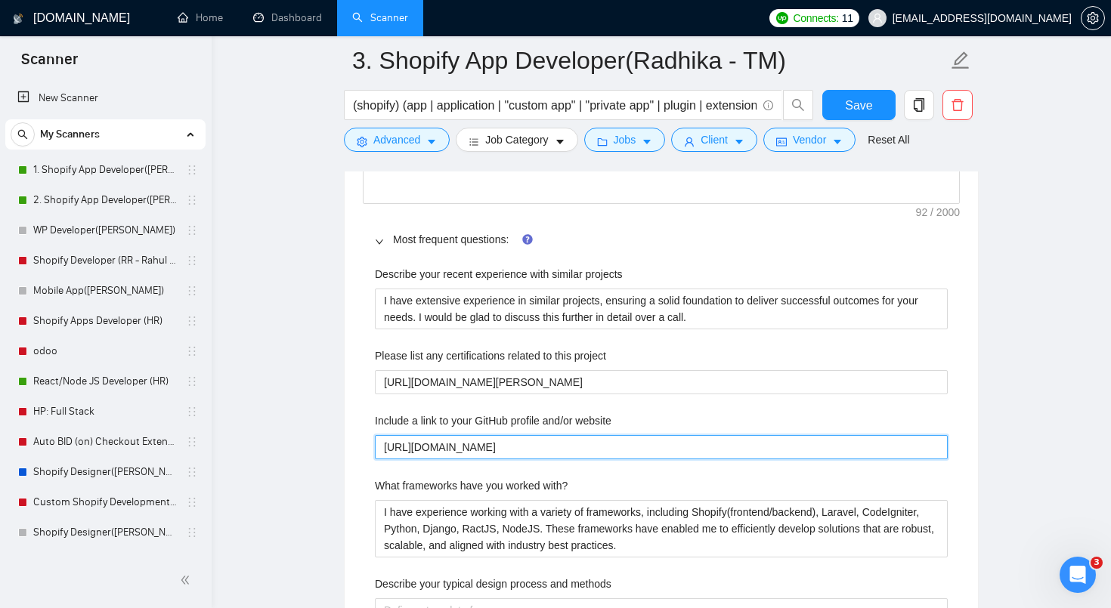
scroll to position [2625, 0]
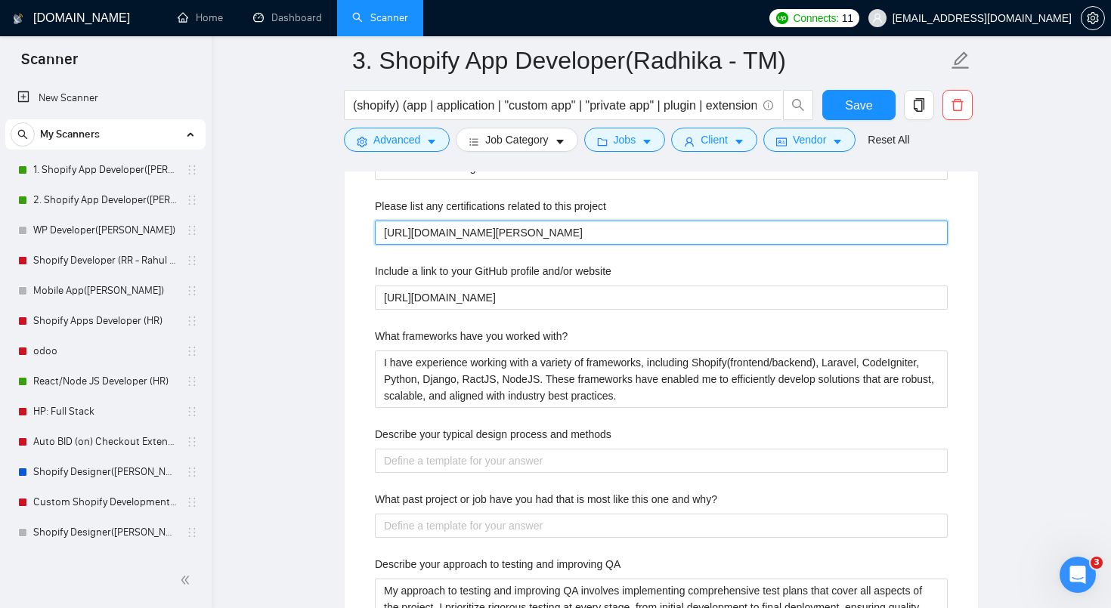
click at [563, 228] on project "[URL][DOMAIN_NAME][PERSON_NAME]" at bounding box center [661, 233] width 573 height 24
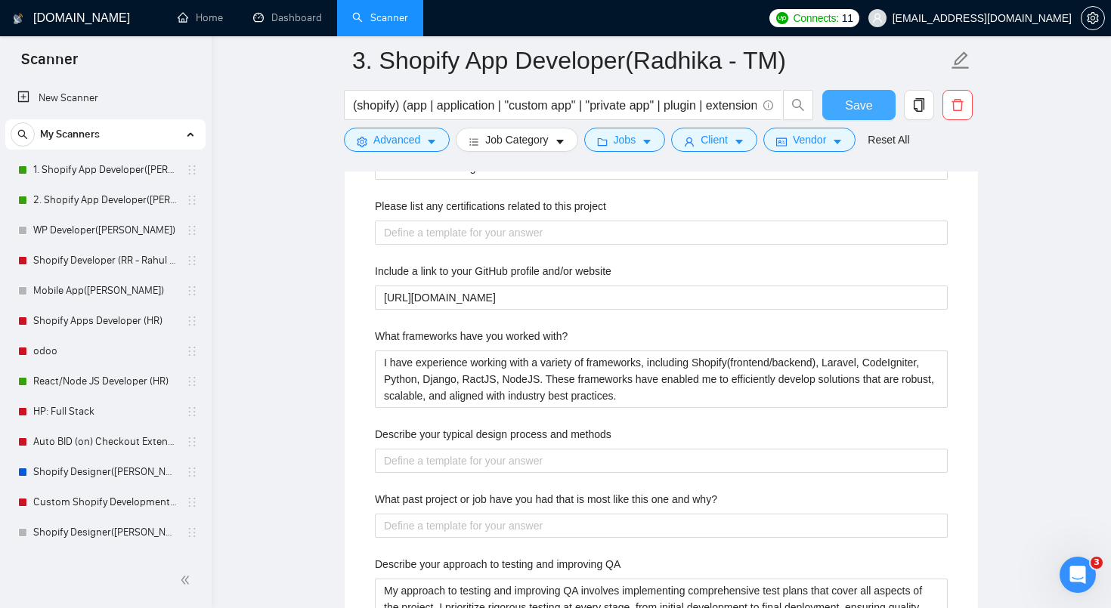
click at [857, 102] on span "Save" at bounding box center [858, 105] width 27 height 19
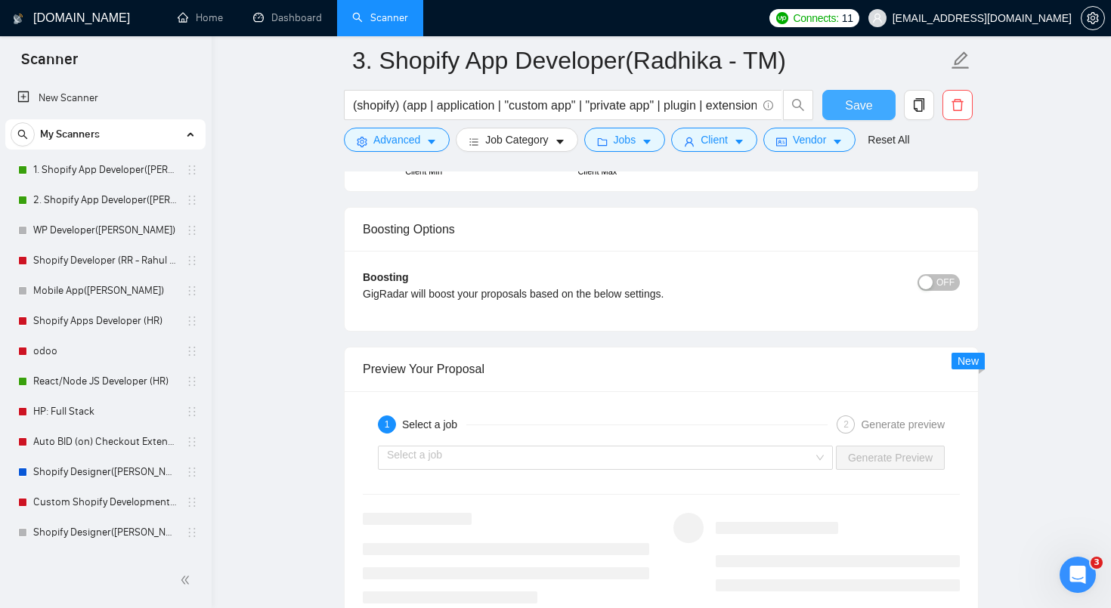
scroll to position [2976, 0]
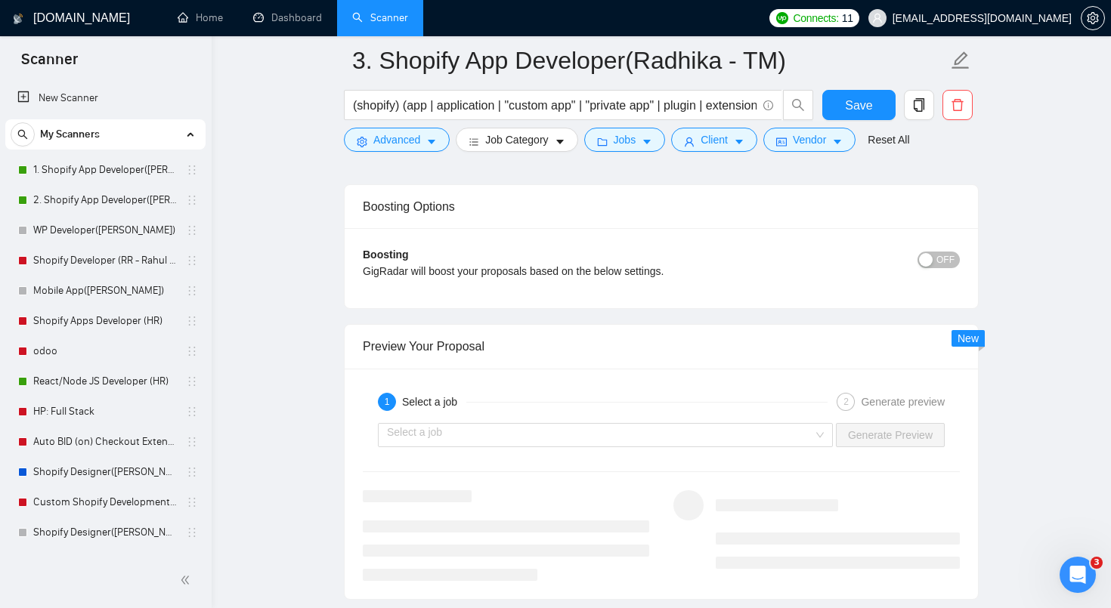
click at [544, 429] on input "search" at bounding box center [600, 435] width 426 height 23
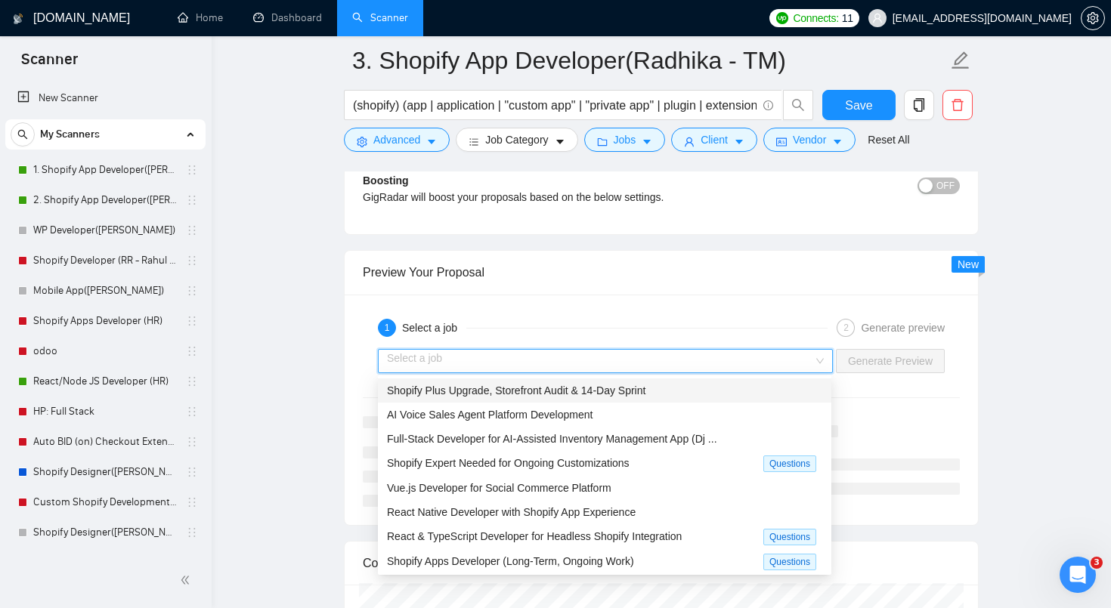
scroll to position [3057, 0]
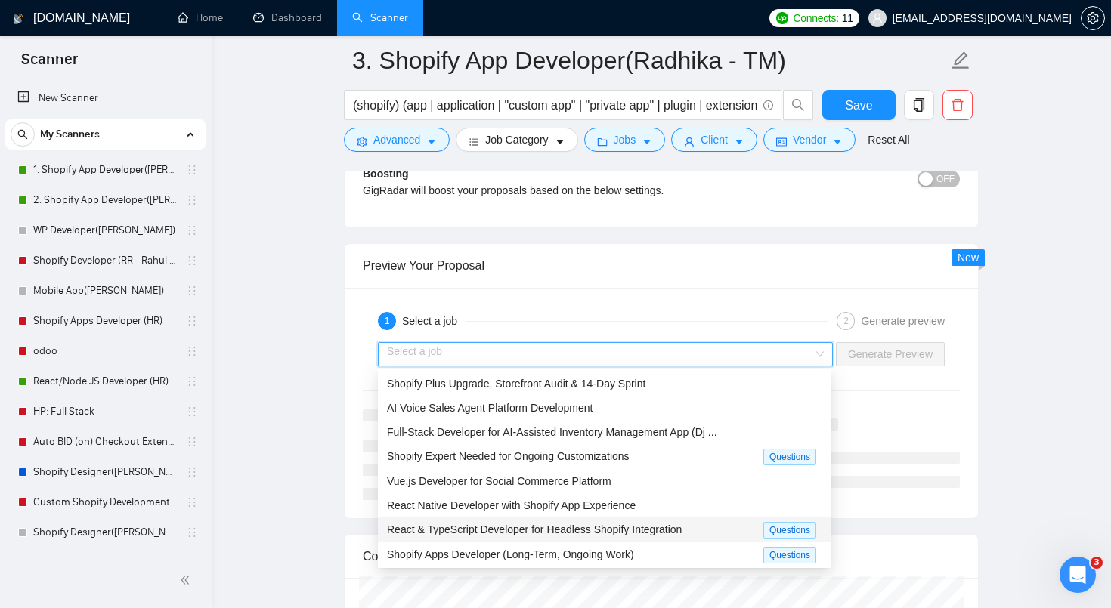
click at [648, 533] on span "React & TypeScript Developer for Headless Shopify Integration" at bounding box center [534, 530] width 295 height 12
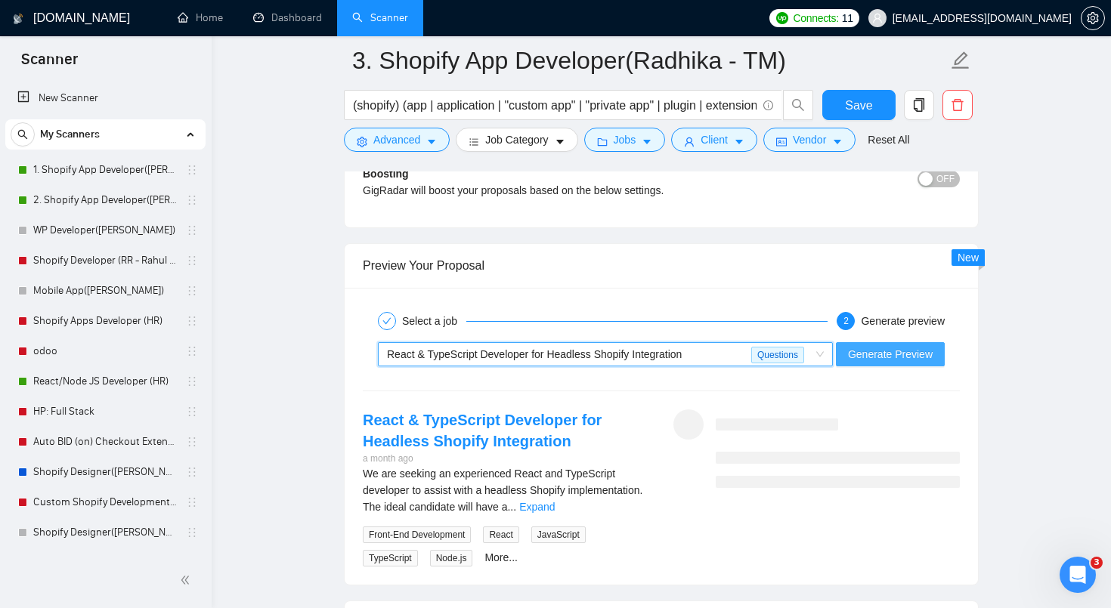
click at [887, 356] on span "Generate Preview" at bounding box center [890, 354] width 85 height 17
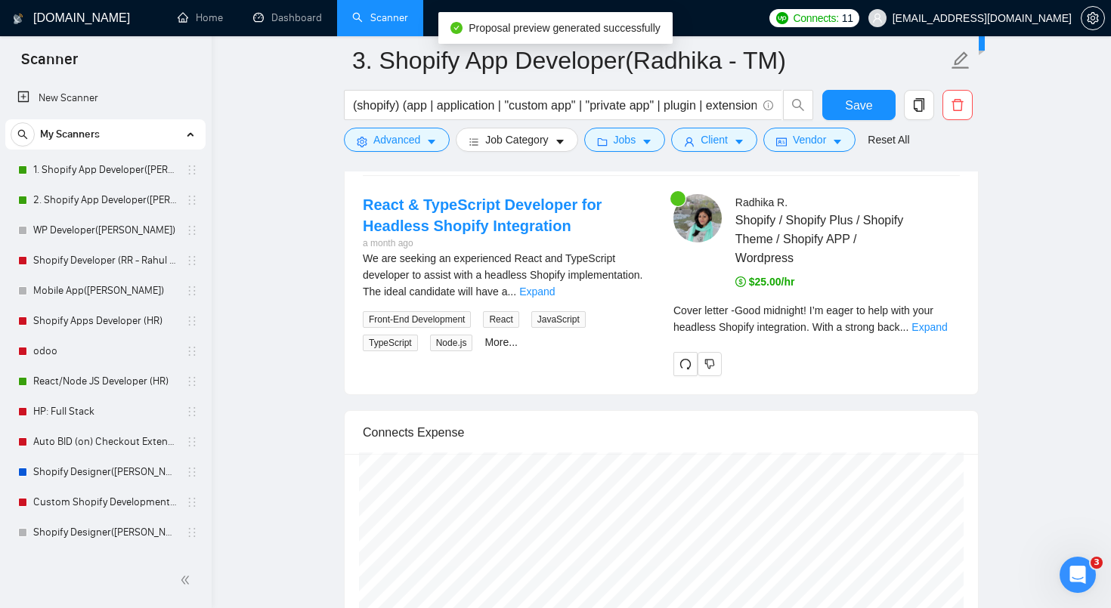
scroll to position [3306, 0]
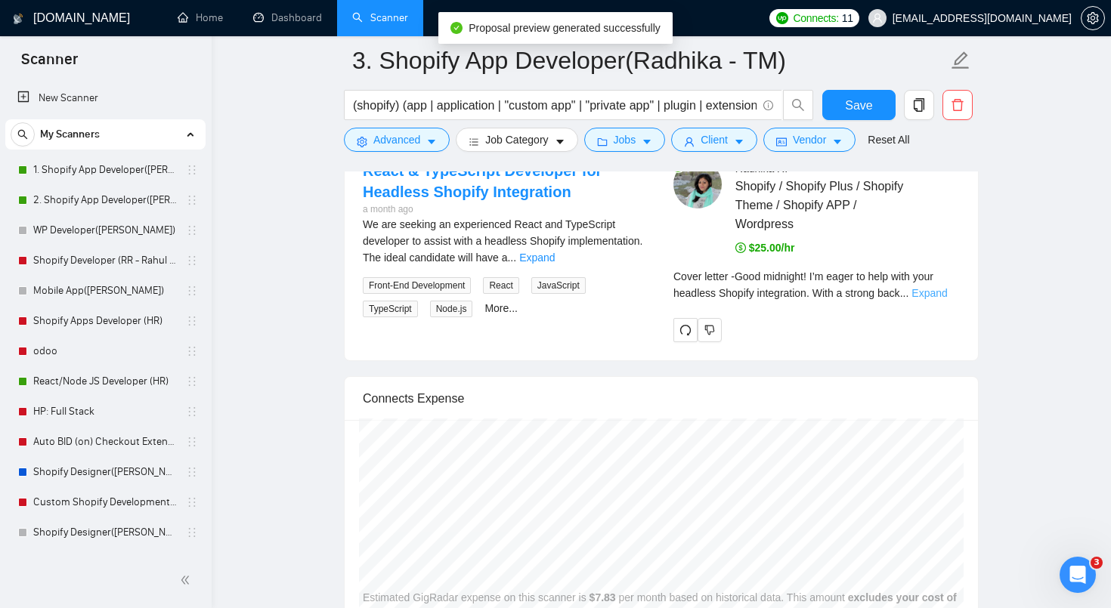
click at [942, 287] on link "Expand" at bounding box center [929, 293] width 36 height 12
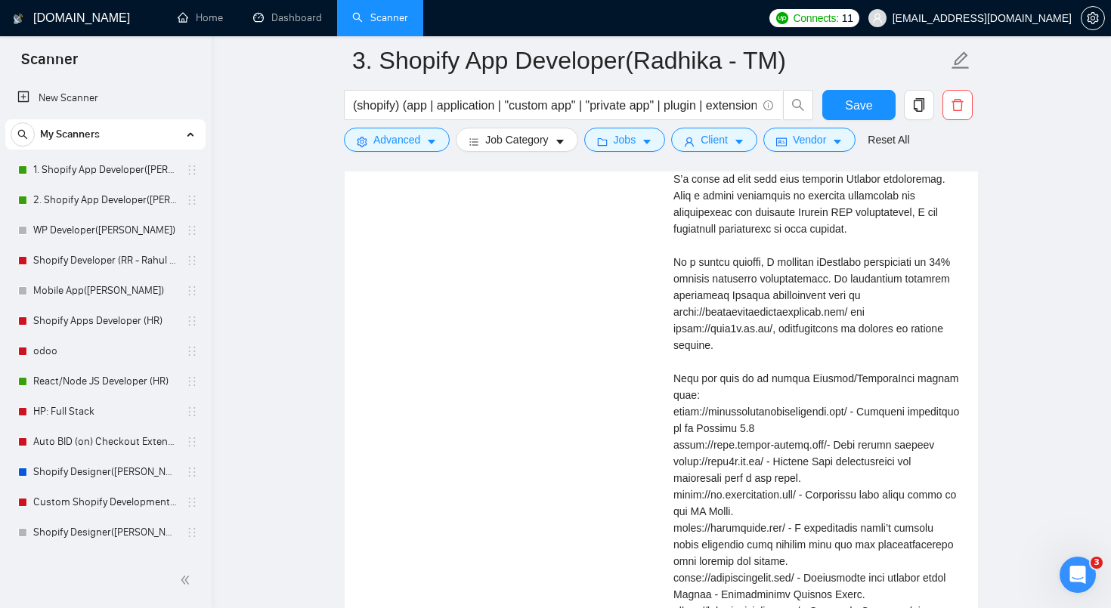
scroll to position [3504, 0]
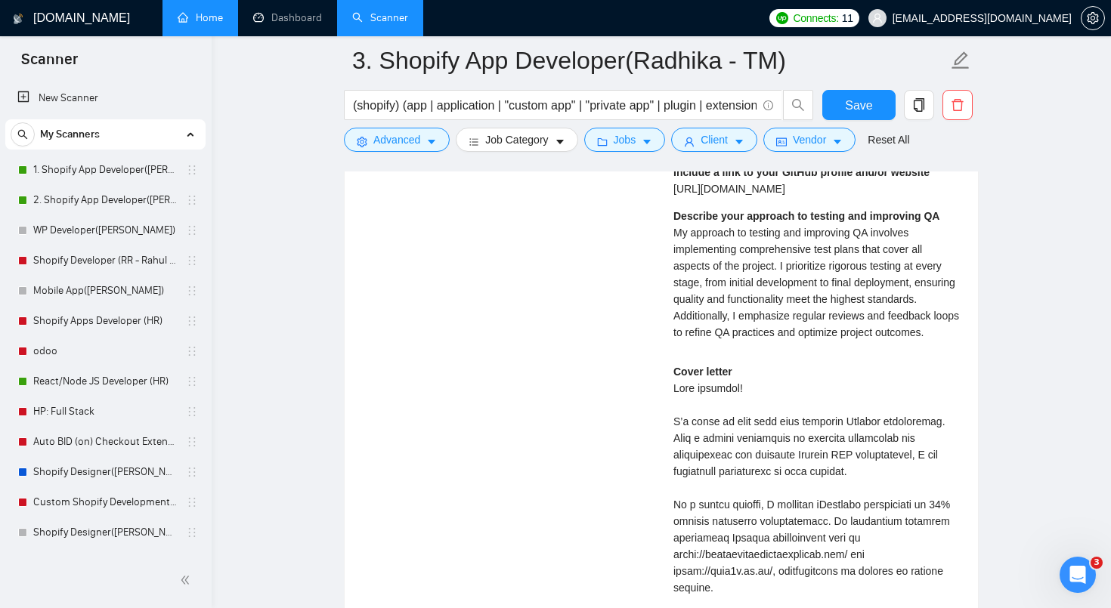
click at [194, 24] on link "Home" at bounding box center [200, 17] width 45 height 13
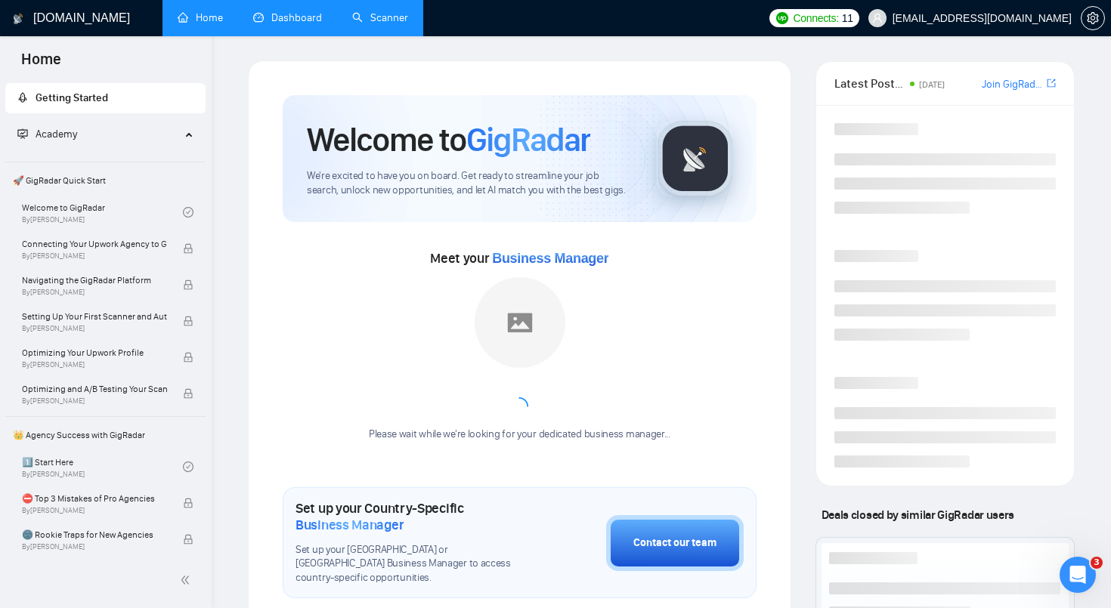
click at [292, 24] on link "Dashboard" at bounding box center [287, 17] width 69 height 13
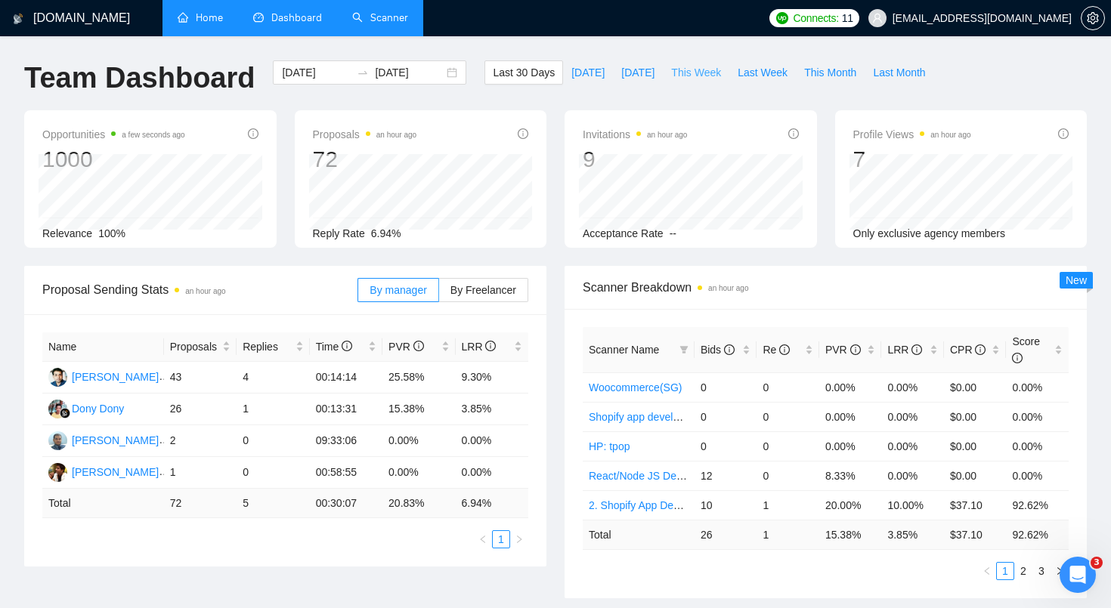
click at [692, 75] on span "This Week" at bounding box center [696, 72] width 50 height 17
type input "[DATE]"
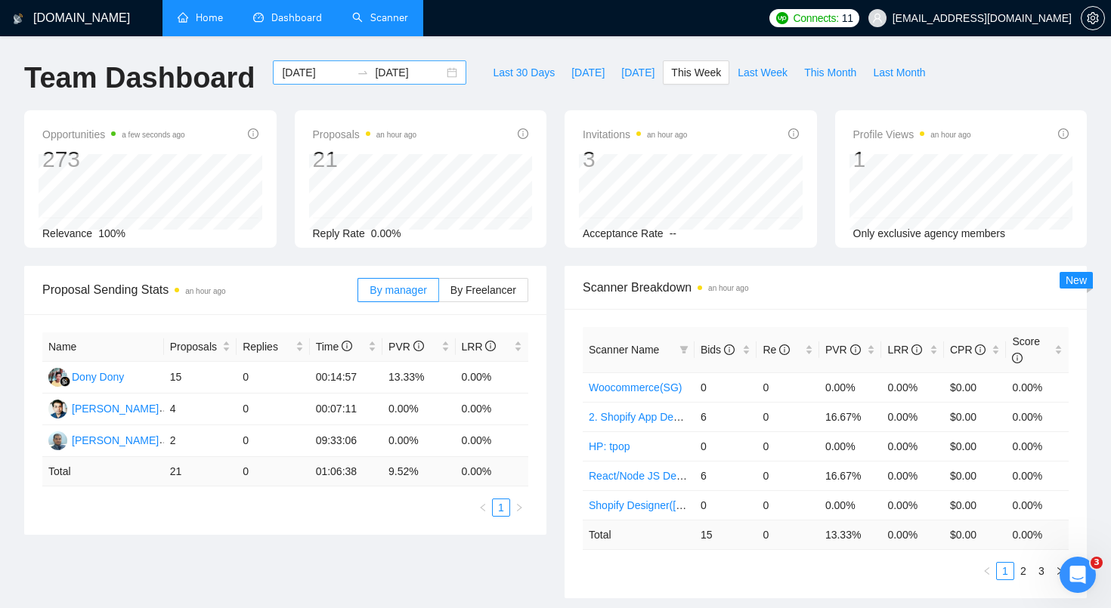
click at [436, 61] on div "[DATE] [DATE]" at bounding box center [369, 72] width 193 height 24
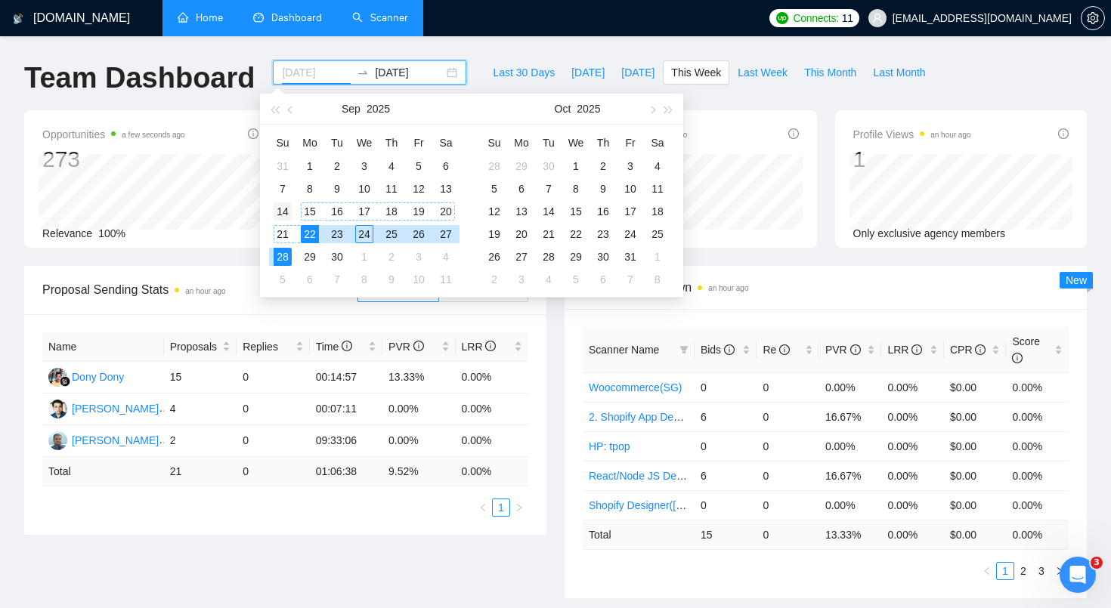
type input "[DATE]"
click at [287, 209] on div "14" at bounding box center [282, 211] width 18 height 18
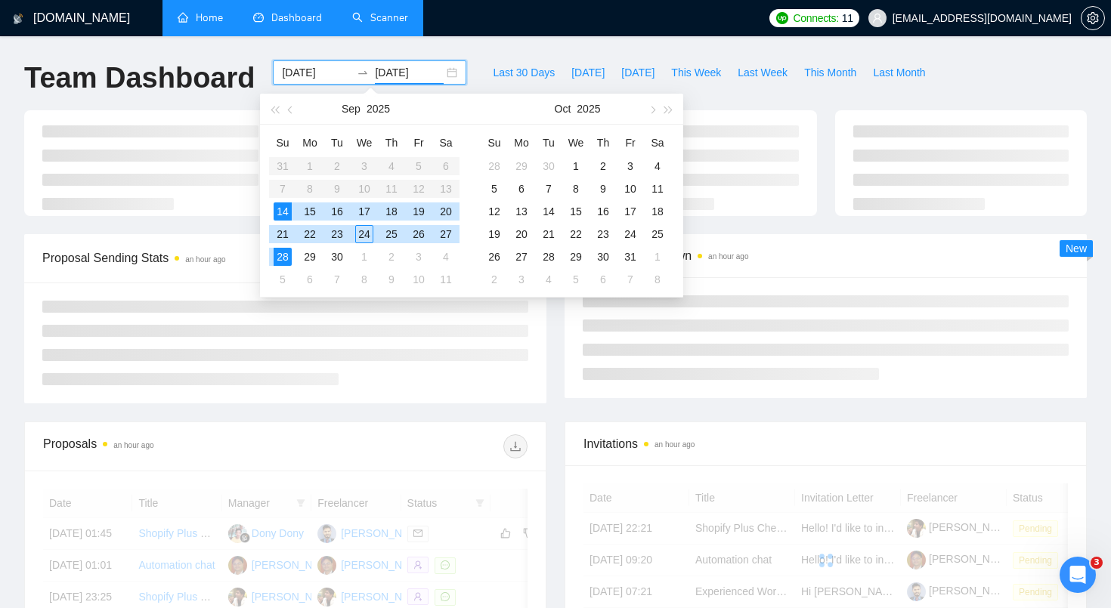
click at [287, 209] on div "14" at bounding box center [282, 211] width 18 height 18
type input "[DATE]"
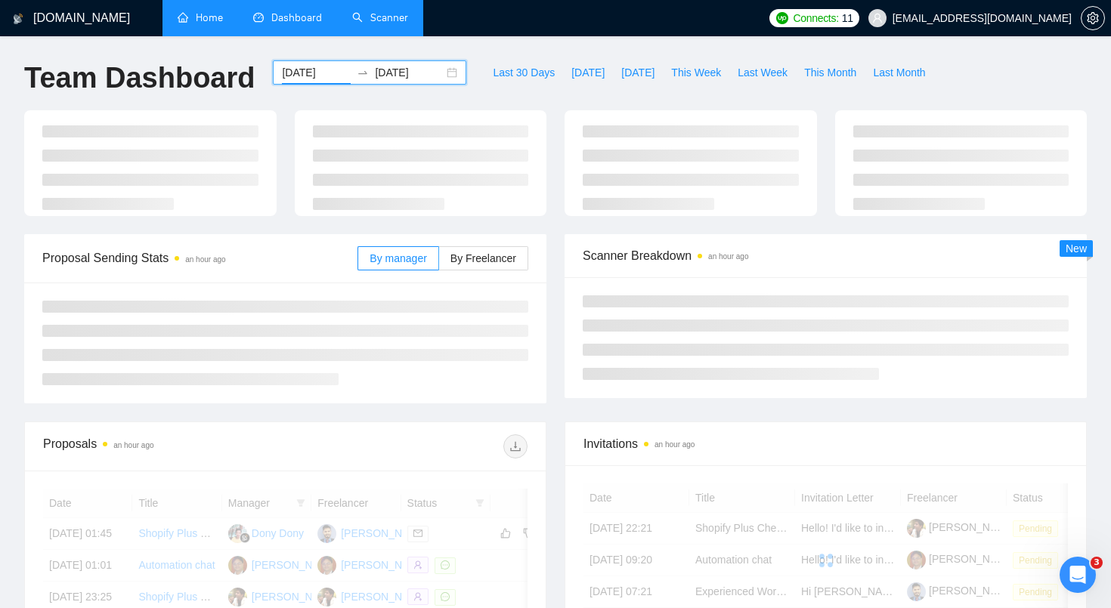
click at [333, 67] on input "[DATE]" at bounding box center [316, 72] width 69 height 17
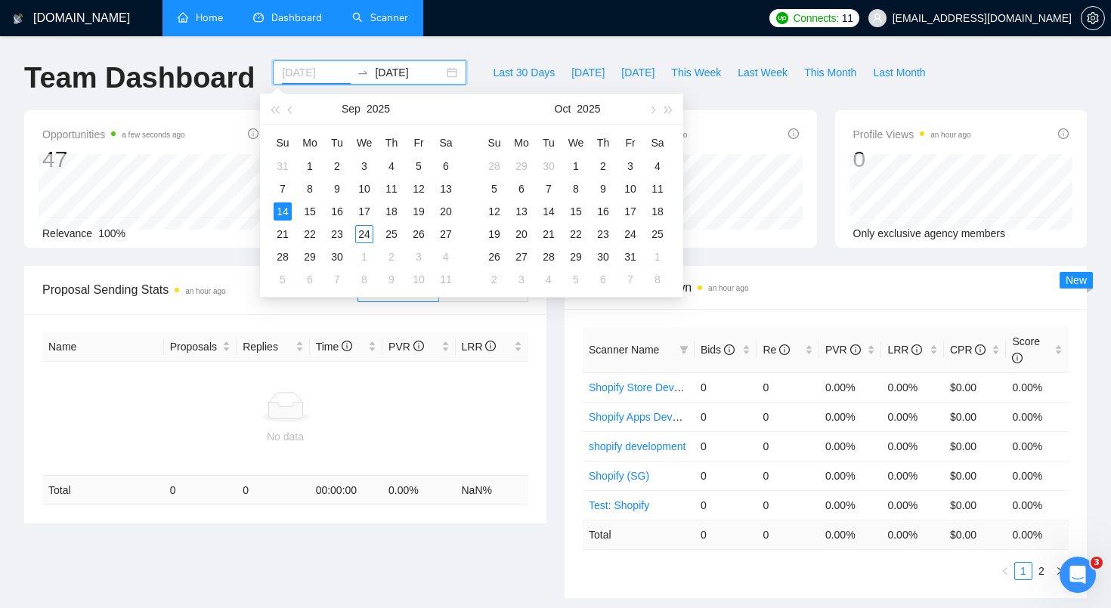
type input "[DATE]"
click at [283, 212] on div "14" at bounding box center [282, 211] width 18 height 18
type input "[DATE]"
click at [335, 256] on div "30" at bounding box center [337, 257] width 18 height 18
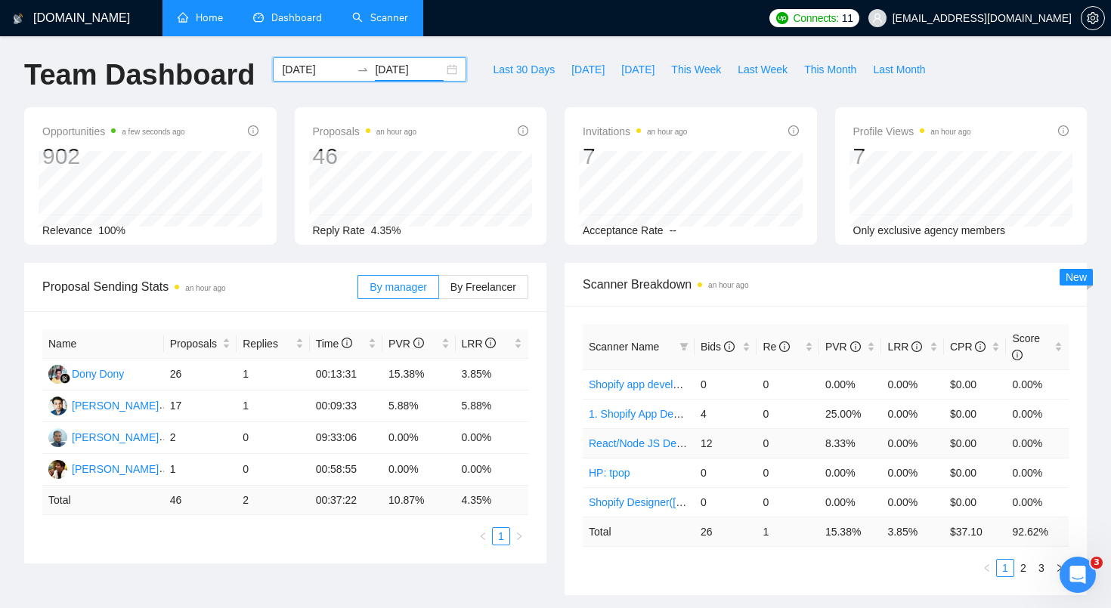
scroll to position [28, 0]
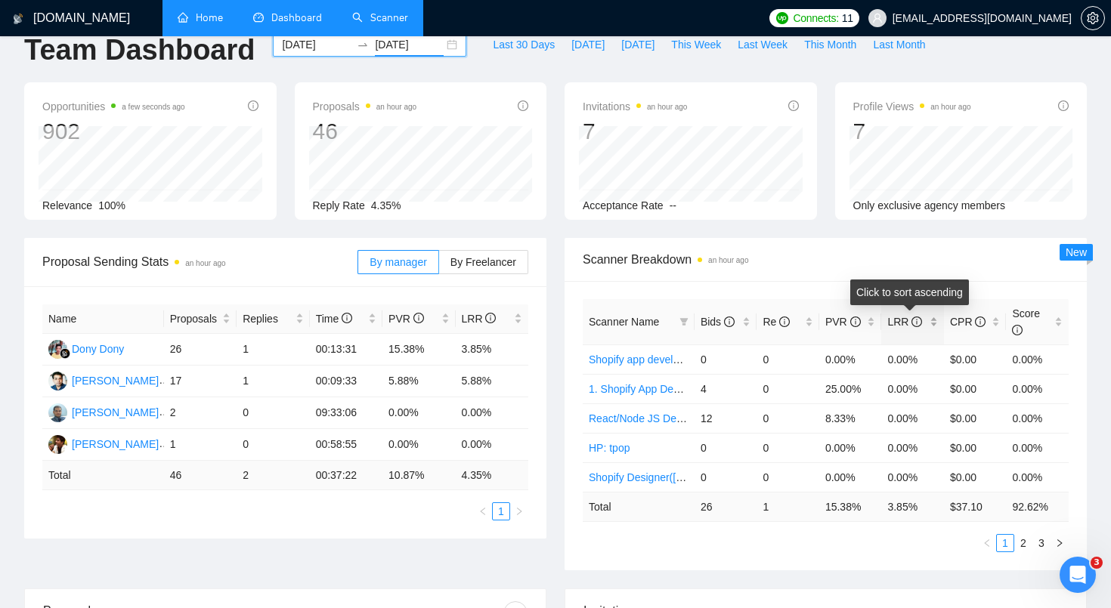
click at [897, 314] on span "LRR" at bounding box center [906, 322] width 39 height 17
click at [898, 322] on span "LRR" at bounding box center [904, 322] width 35 height 12
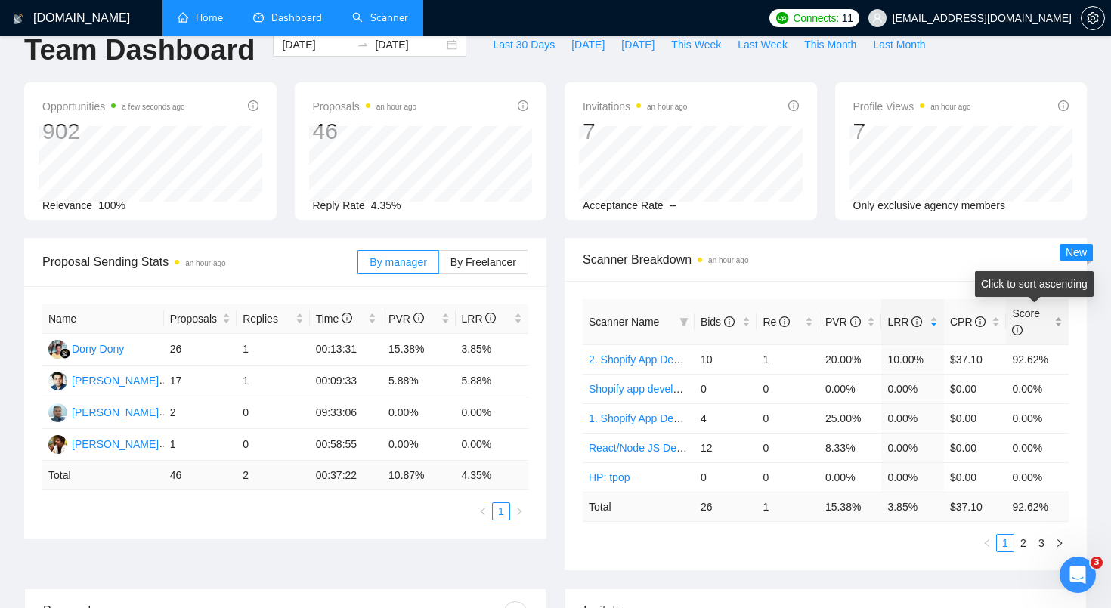
click at [1027, 312] on span "Score" at bounding box center [1026, 321] width 28 height 29
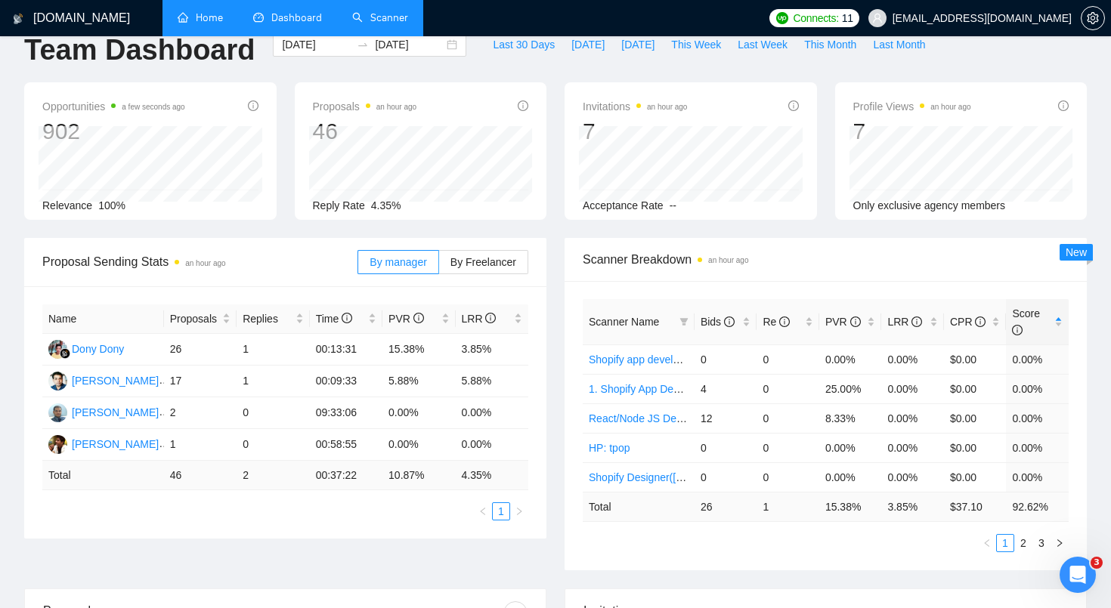
click at [337, 213] on div "Reply Rate 4.35%" at bounding box center [421, 205] width 216 height 17
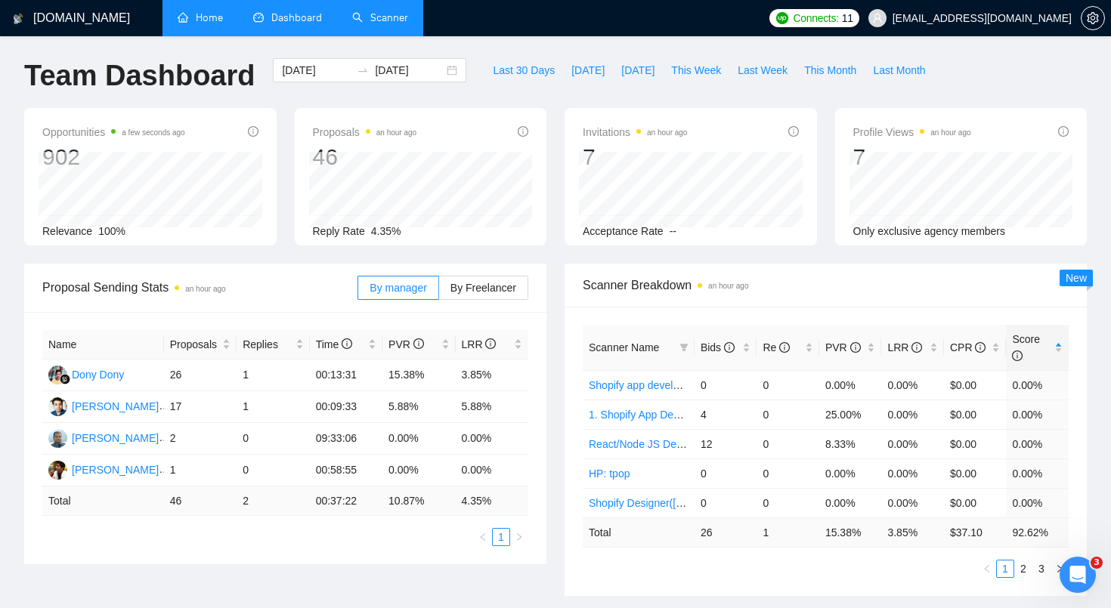
click at [171, 233] on div "Relevance 100%" at bounding box center [150, 231] width 216 height 17
